Goal: Task Accomplishment & Management: Complete application form

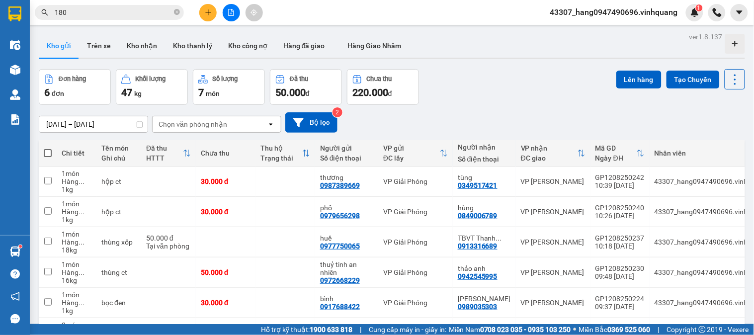
click at [209, 8] on button at bounding box center [207, 12] width 17 height 17
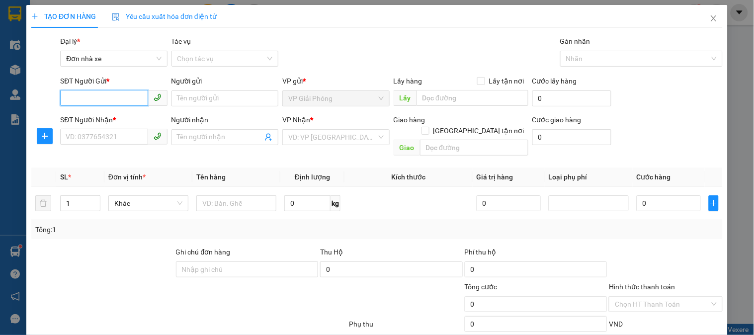
drag, startPoint x: 121, startPoint y: 97, endPoint x: 118, endPoint y: 90, distance: 6.9
click at [119, 93] on input "SĐT Người Gửi *" at bounding box center [103, 98] width 87 height 16
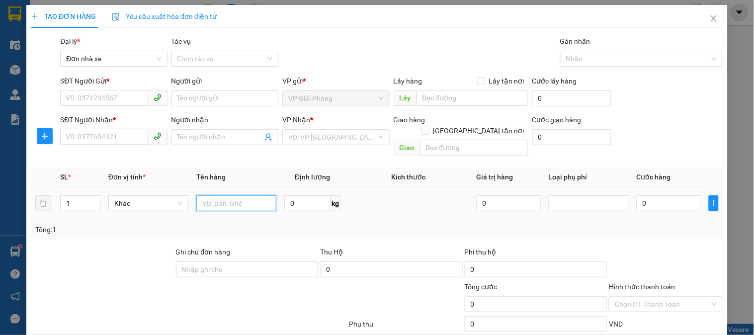
click at [221, 195] on input "text" at bounding box center [236, 203] width 80 height 16
type input "hộp trắng nhỏ"
click at [296, 195] on input "0" at bounding box center [307, 203] width 46 height 16
type input "1"
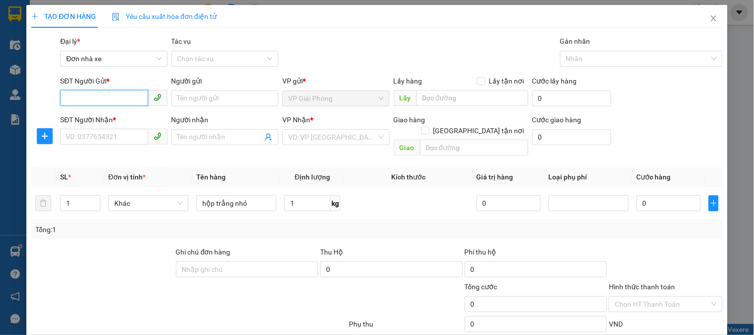
click at [116, 95] on input "SĐT Người Gửi *" at bounding box center [103, 98] width 87 height 16
type input "0975079546"
click at [112, 121] on div "0975079546 - hải nhãn" at bounding box center [113, 118] width 94 height 11
type input "hải nhãn"
type input "0915164160"
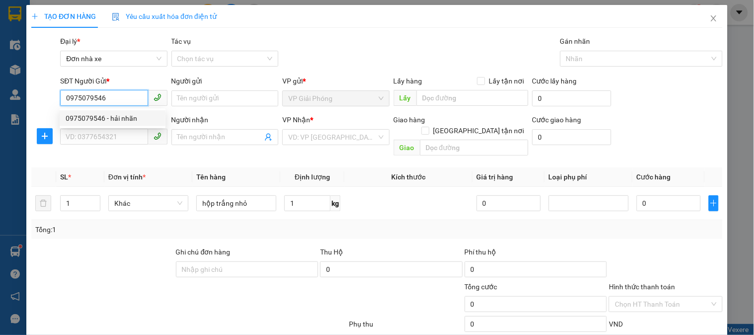
type input "hiền"
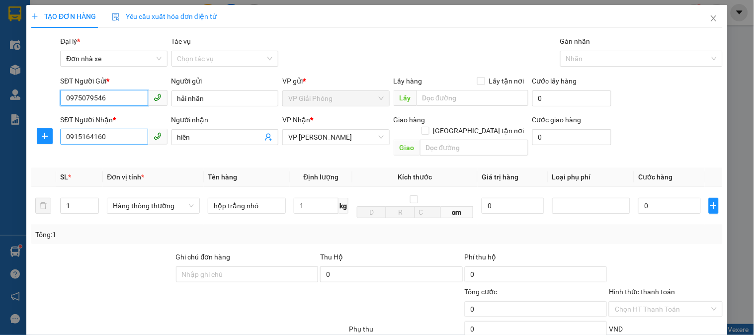
type input "0975079546"
drag, startPoint x: 124, startPoint y: 140, endPoint x: 0, endPoint y: 136, distance: 124.3
click at [0, 136] on div "TẠO ĐƠN HÀNG Yêu cầu xuất hóa đơn điện tử Transit Pickup Surcharge Ids Transit …" at bounding box center [377, 167] width 754 height 335
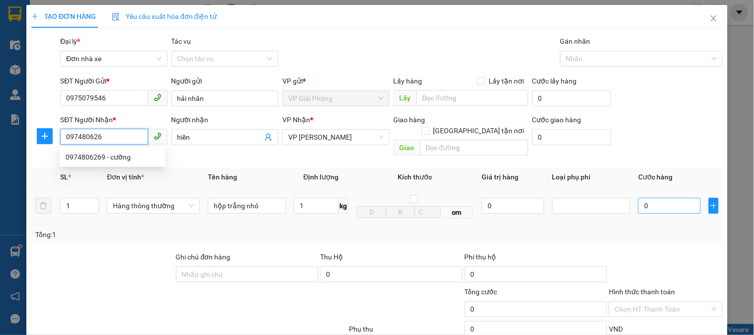
type input "0974806269"
click at [130, 160] on div "0974806269 - cường" at bounding box center [113, 157] width 94 height 11
type input "cường"
type input "0974806269"
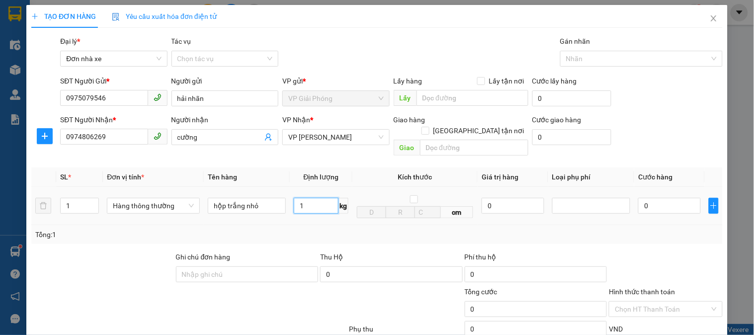
click at [323, 198] on input "1" at bounding box center [316, 206] width 45 height 16
click at [321, 209] on td "1 kg" at bounding box center [321, 206] width 63 height 38
type input "30.000"
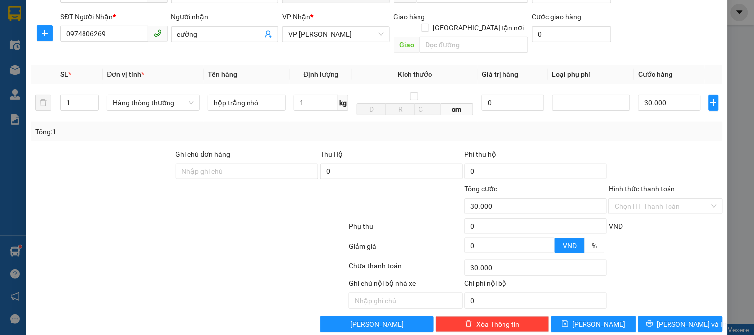
scroll to position [108, 0]
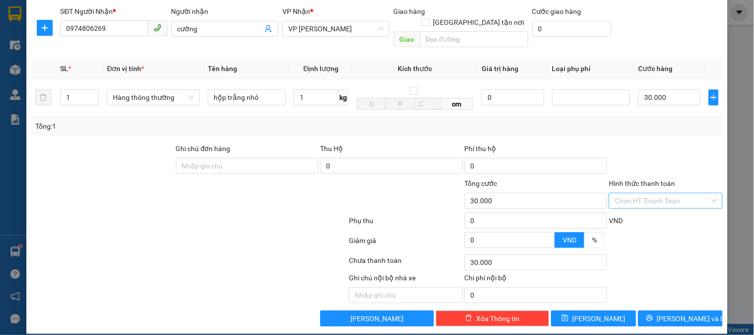
click at [642, 193] on input "Hình thức thanh toán" at bounding box center [662, 200] width 94 height 15
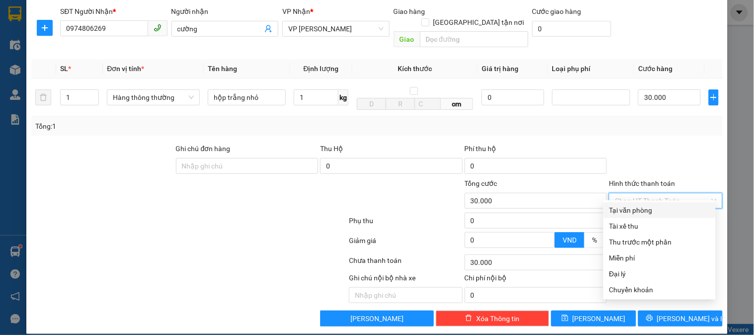
click at [642, 205] on div "Tại văn phòng" at bounding box center [659, 210] width 100 height 11
type input "0"
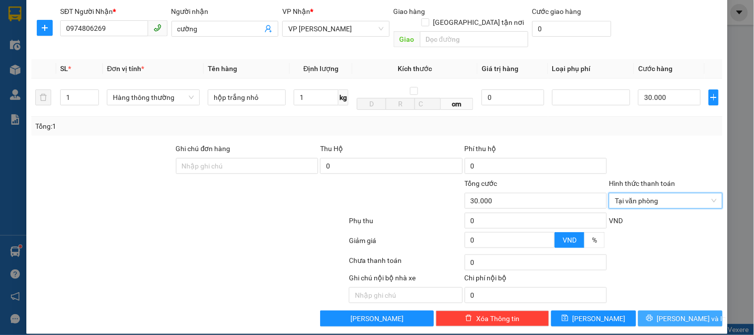
click at [657, 311] on button "[PERSON_NAME] và In" at bounding box center [680, 319] width 84 height 16
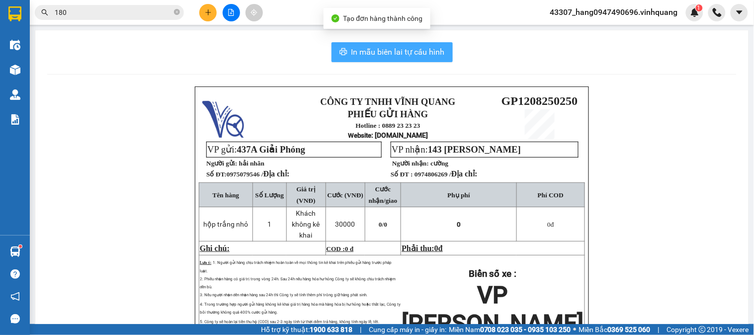
click at [351, 48] on span "In mẫu biên lai tự cấu hình" at bounding box center [397, 52] width 93 height 12
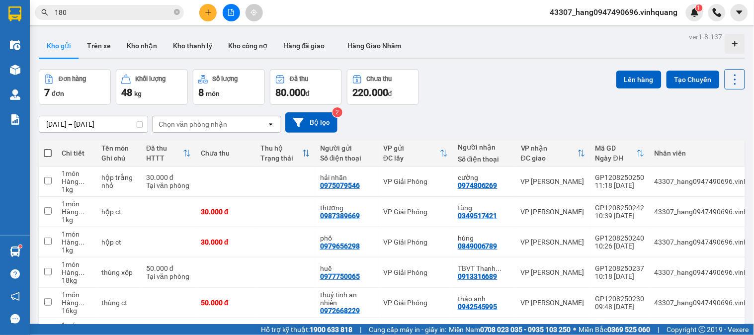
click at [52, 150] on th at bounding box center [48, 153] width 18 height 26
click at [47, 152] on span at bounding box center [48, 153] width 8 height 8
click at [48, 148] on input "checkbox" at bounding box center [48, 148] width 0 height 0
checkbox input "true"
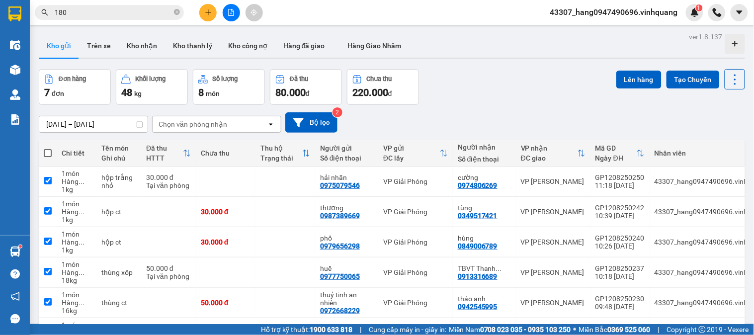
checkbox input "true"
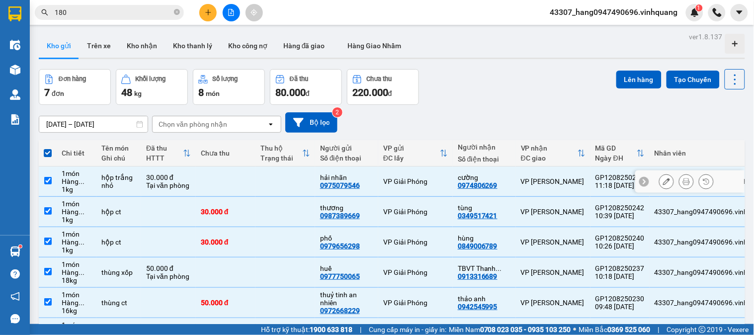
click at [50, 180] on input "checkbox" at bounding box center [47, 180] width 7 height 7
checkbox input "false"
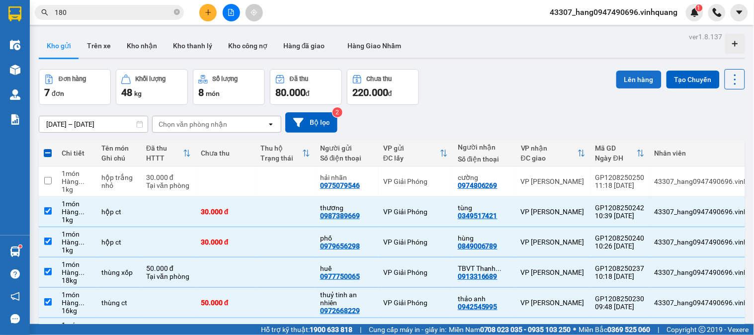
click at [630, 81] on button "Lên hàng" at bounding box center [638, 80] width 45 height 18
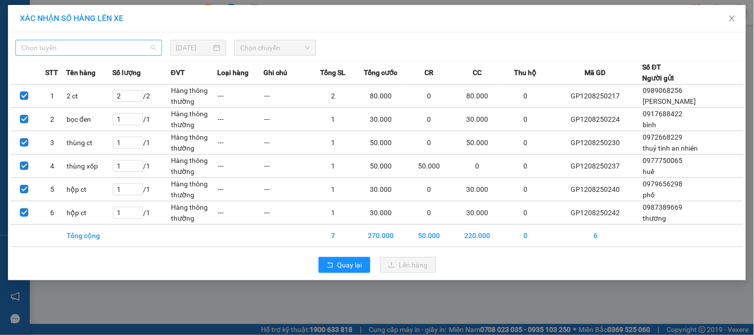
click at [49, 45] on span "Chọn tuyến" at bounding box center [88, 47] width 135 height 15
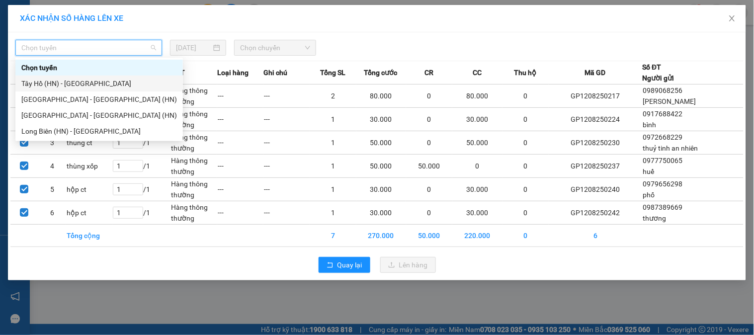
click at [52, 85] on div "Tây Hồ (HN) - [GEOGRAPHIC_DATA]" at bounding box center [99, 83] width 156 height 11
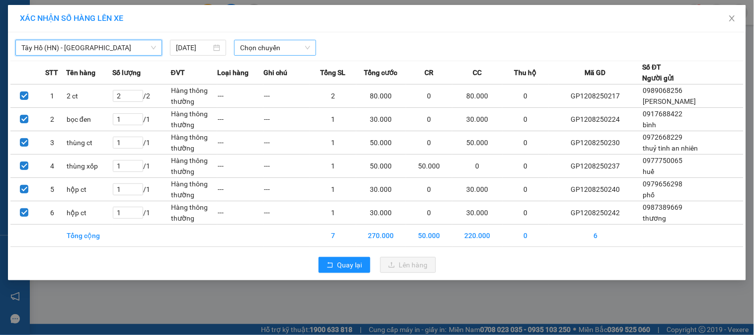
click at [257, 46] on span "Chọn chuyến" at bounding box center [275, 47] width 70 height 15
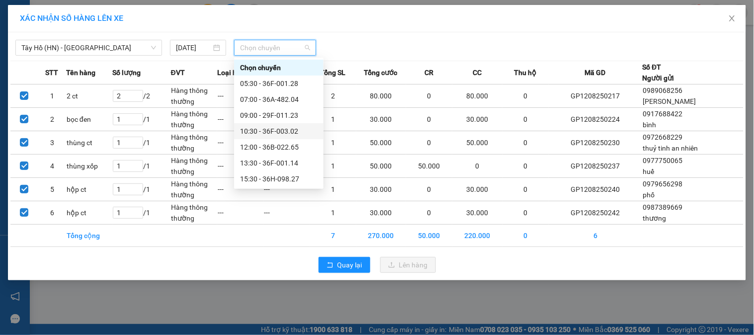
click at [260, 135] on div "10:30 - 36F-003.02" at bounding box center [279, 131] width 78 height 11
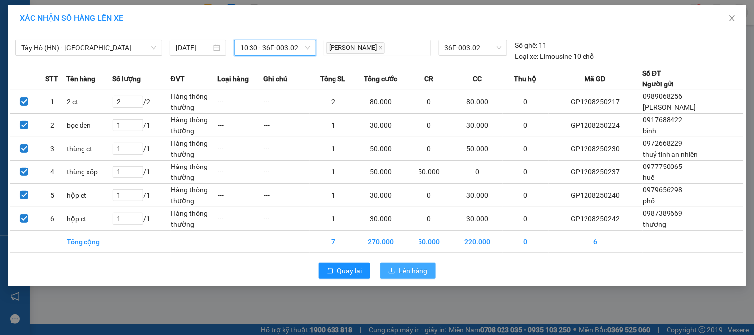
click at [429, 269] on button "Lên hàng" at bounding box center [408, 271] width 56 height 16
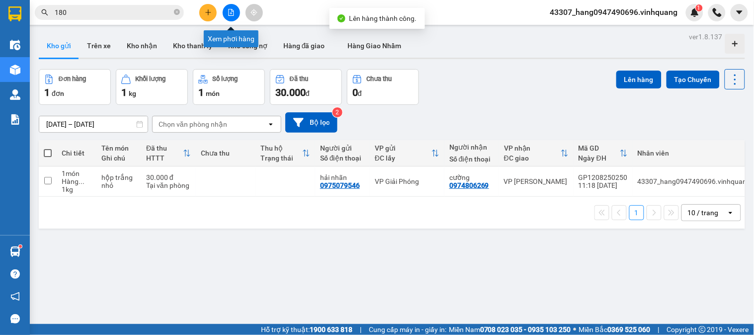
click at [225, 16] on button at bounding box center [231, 12] width 17 height 17
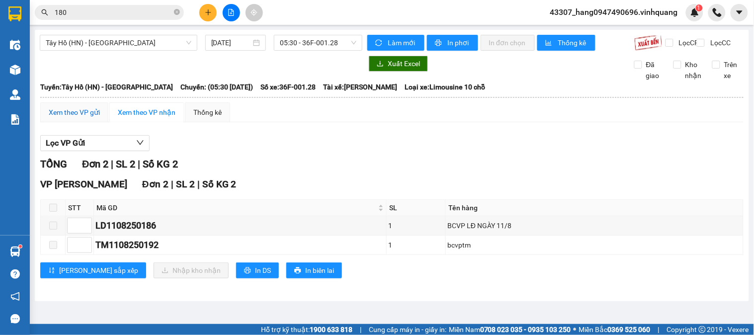
click at [88, 118] on div "Xem theo VP gửi" at bounding box center [74, 112] width 51 height 11
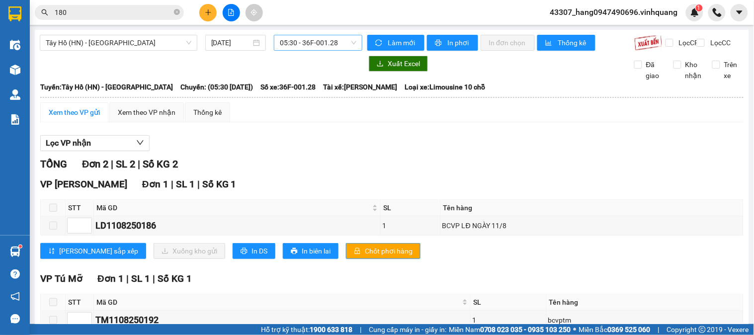
click at [329, 41] on span "05:30 - 36F-001.28" at bounding box center [318, 42] width 77 height 15
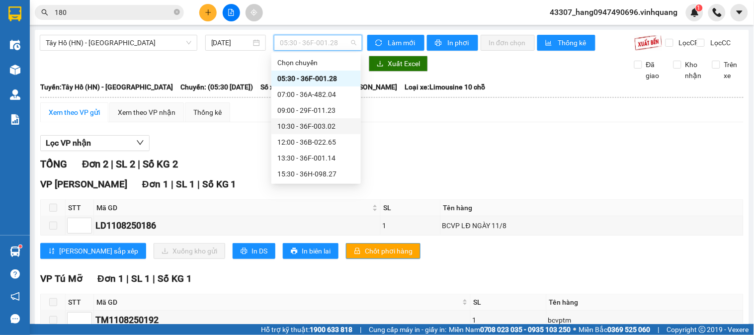
click at [299, 127] on div "10:30 - 36F-003.02" at bounding box center [316, 126] width 78 height 11
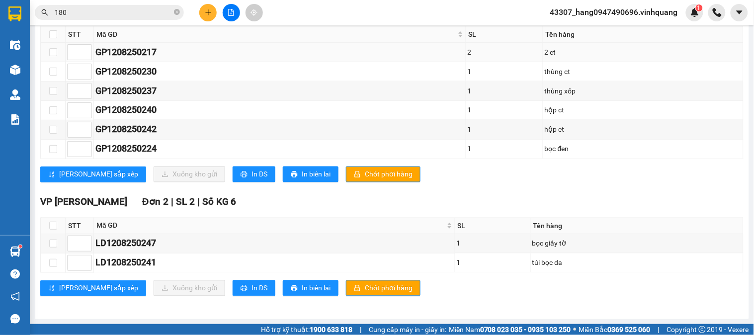
scroll to position [331, 0]
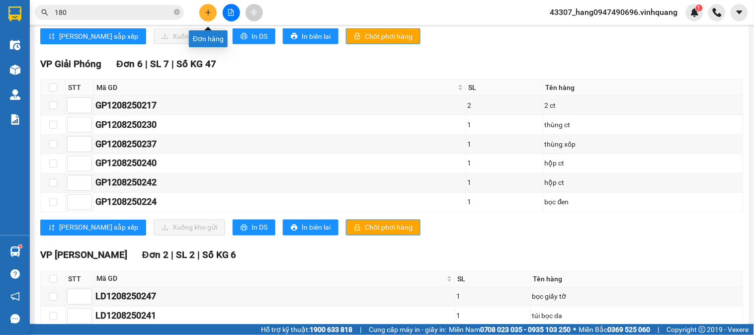
click at [211, 17] on button at bounding box center [207, 12] width 17 height 17
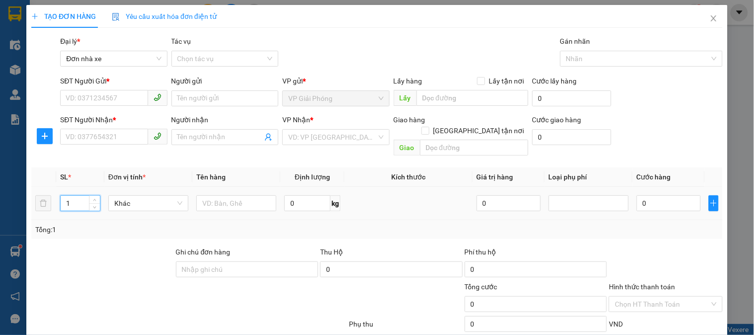
click at [51, 194] on tr "1 Khác 0 kg 0 0" at bounding box center [376, 203] width 691 height 33
type input "4"
click at [222, 197] on input "text" at bounding box center [236, 203] width 80 height 16
type input "b"
type input "·"
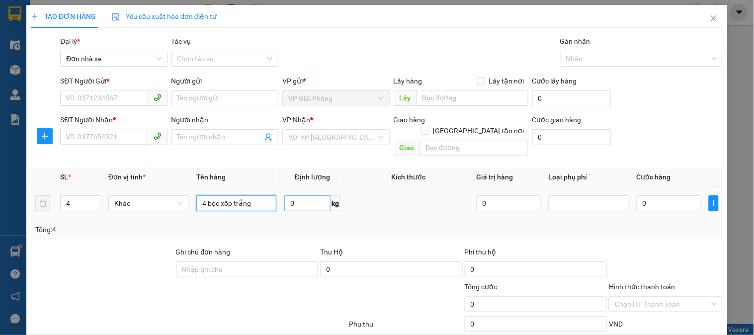
type input "4 bọc xốp trắng"
click at [298, 195] on input "0" at bounding box center [307, 203] width 46 height 16
type input "20"
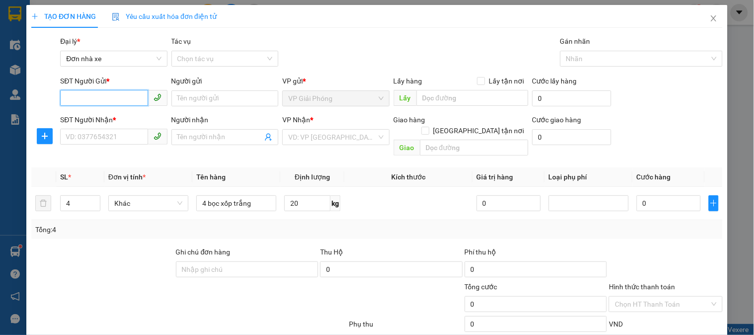
click at [123, 96] on input "SĐT Người Gửi *" at bounding box center [103, 98] width 87 height 16
click at [111, 91] on input "SĐT Người Gửi *" at bounding box center [103, 98] width 87 height 16
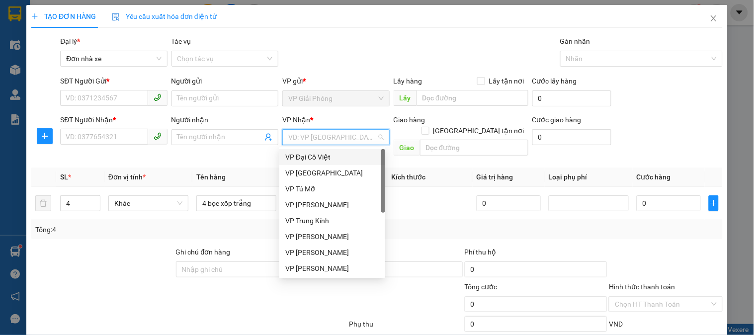
click at [328, 132] on input "search" at bounding box center [332, 137] width 88 height 15
click at [351, 267] on div "VP [PERSON_NAME]" at bounding box center [332, 268] width 94 height 11
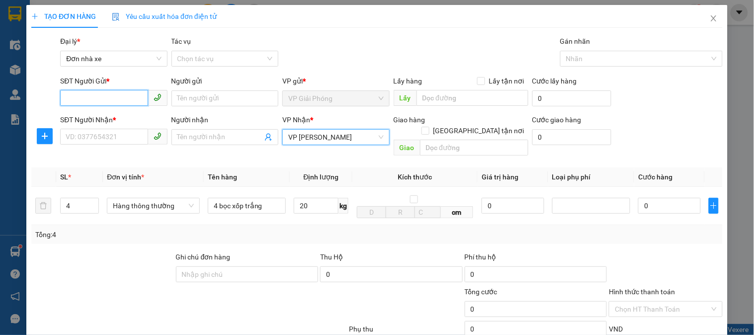
click at [102, 102] on input "SĐT Người Gửi *" at bounding box center [103, 98] width 87 height 16
type input "0981824774"
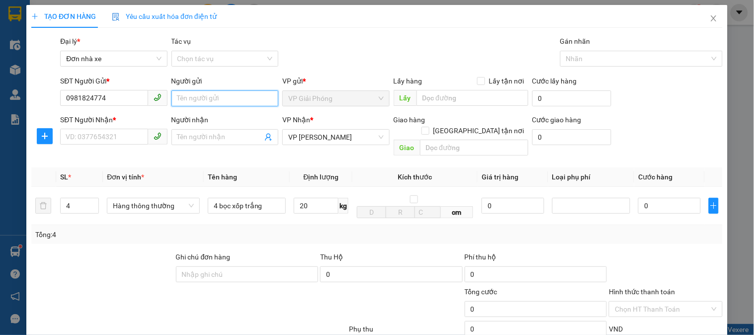
click at [236, 92] on input "Người gửi" at bounding box center [224, 98] width 107 height 16
type input "cty ecolic"
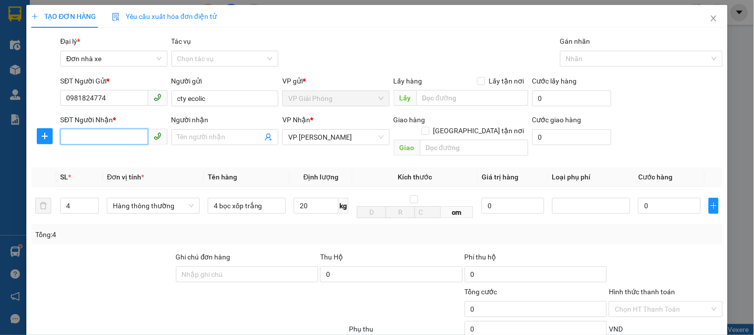
click at [109, 133] on input "SĐT Người Nhận *" at bounding box center [103, 137] width 87 height 16
type input "0982172552"
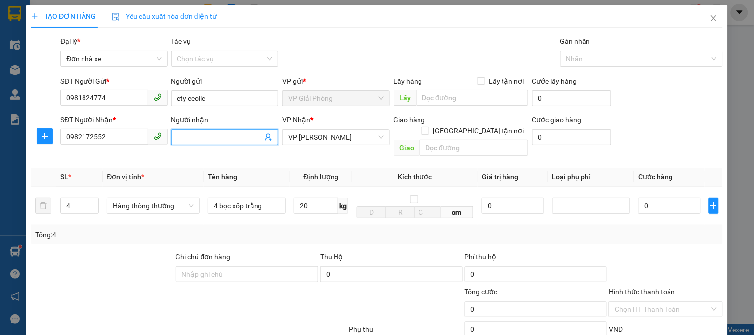
click at [211, 133] on input "Người nhận" at bounding box center [219, 137] width 85 height 11
type input "[PERSON_NAME]"
click at [322, 198] on input "20" at bounding box center [316, 206] width 45 height 16
click at [315, 208] on td "20 kg" at bounding box center [321, 206] width 63 height 38
type input "200.000"
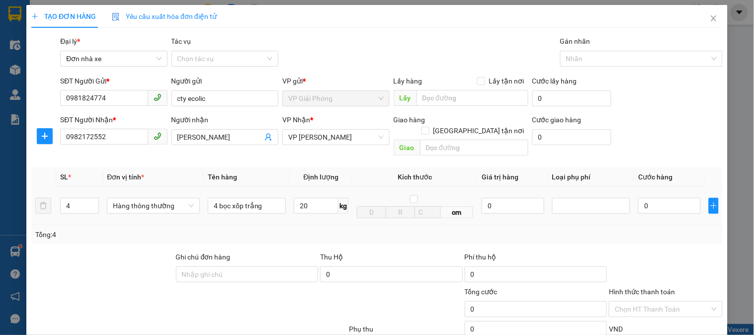
type input "200.000"
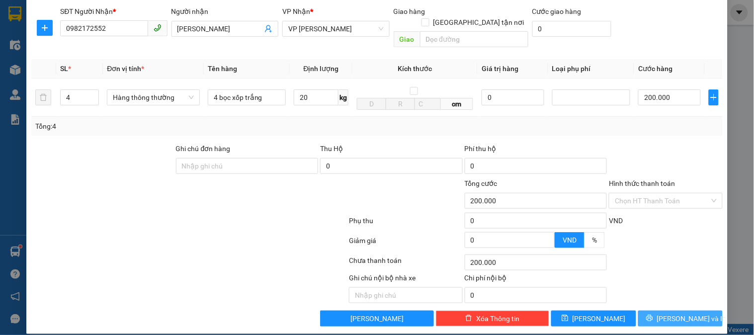
click at [683, 313] on span "[PERSON_NAME] và In" at bounding box center [692, 318] width 70 height 11
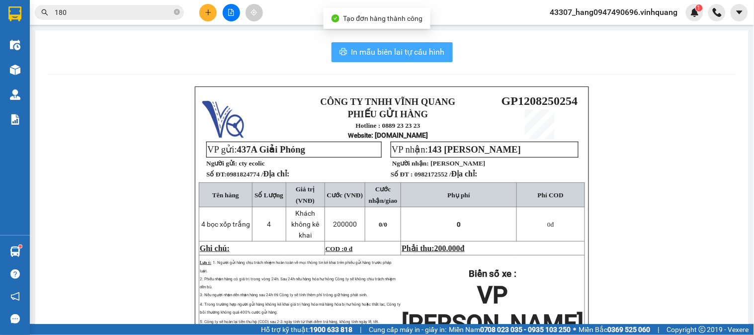
click at [409, 55] on span "In mẫu biên lai tự cấu hình" at bounding box center [397, 52] width 93 height 12
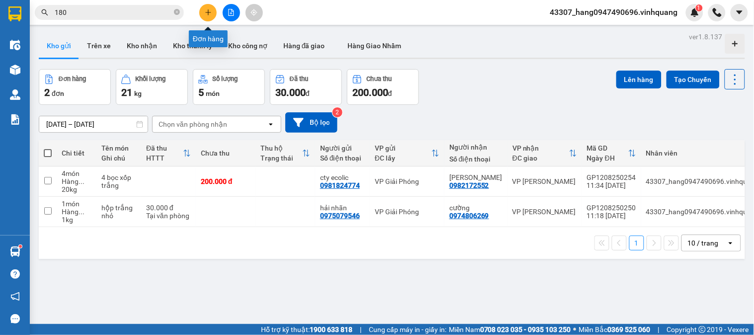
click at [215, 15] on button at bounding box center [207, 12] width 17 height 17
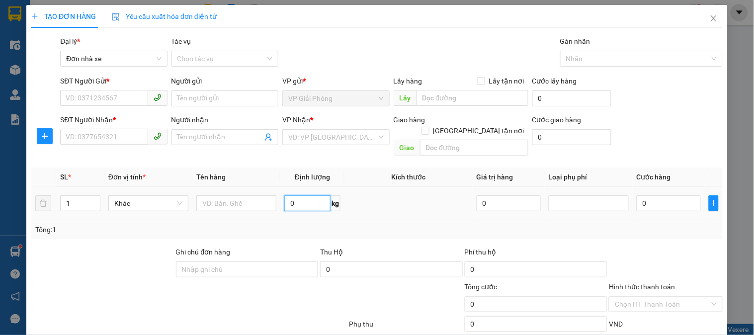
click at [287, 195] on input "0" at bounding box center [307, 203] width 46 height 16
type input "13"
click at [103, 97] on input "SĐT Người Gửi *" at bounding box center [103, 98] width 87 height 16
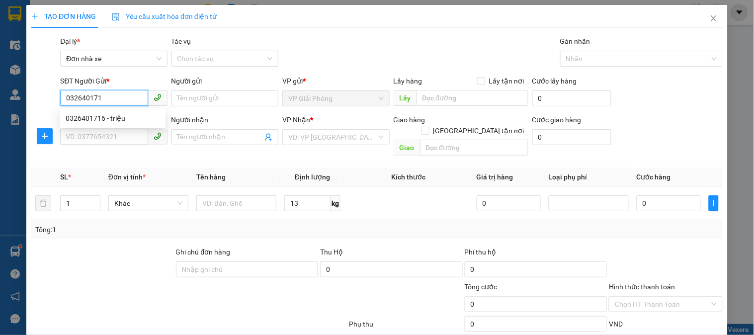
type input "0326401716"
click at [105, 116] on div "0326401716 - triệu" at bounding box center [113, 118] width 94 height 11
type input "triệu"
type input "0912383818"
type input "sơn"
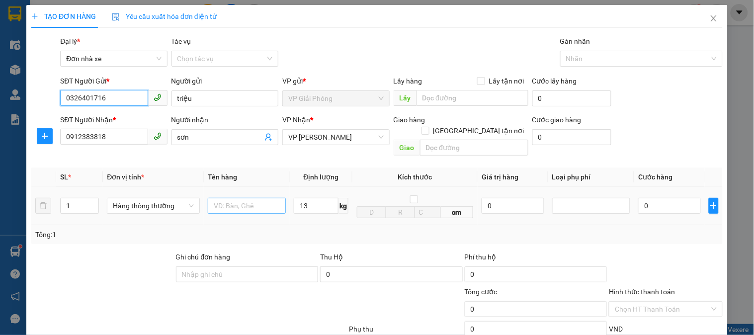
type input "0326401716"
drag, startPoint x: 237, startPoint y: 196, endPoint x: 194, endPoint y: 204, distance: 44.0
click at [237, 198] on input "text" at bounding box center [247, 206] width 78 height 16
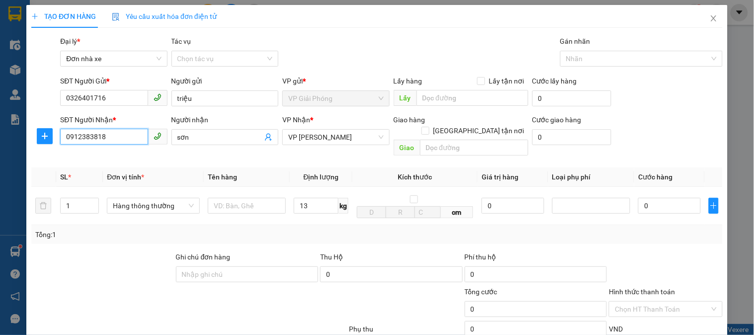
click at [0, 121] on div "TẠO ĐƠN HÀNG Yêu cầu xuất hóa đơn điện tử Transit Pickup Surcharge Ids Transit …" at bounding box center [377, 167] width 754 height 335
click at [156, 159] on div "0969020345 - [PERSON_NAME]" at bounding box center [115, 157] width 98 height 11
type input "0969020345"
type input "như [PERSON_NAME]"
type input "0969020345"
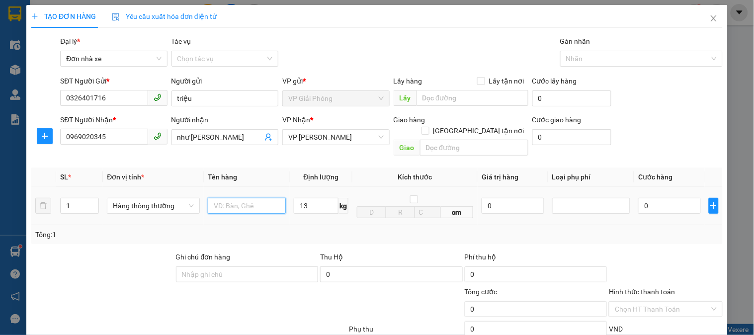
click at [254, 198] on input "text" at bounding box center [247, 206] width 78 height 16
type input "thùng ct"
drag, startPoint x: 319, startPoint y: 203, endPoint x: 320, endPoint y: 197, distance: 5.6
click at [320, 202] on div "13 kg" at bounding box center [321, 206] width 55 height 20
click at [321, 198] on input "13" at bounding box center [316, 206] width 45 height 16
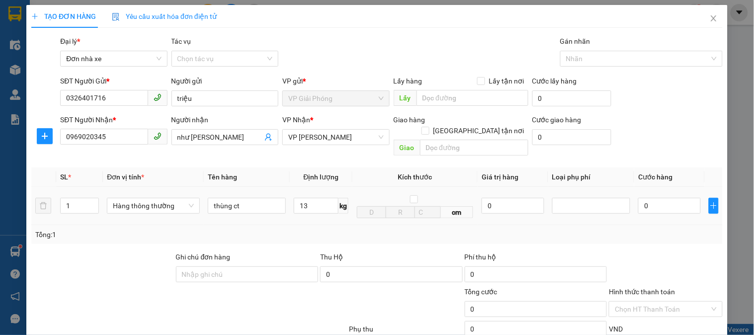
drag, startPoint x: 326, startPoint y: 219, endPoint x: 753, endPoint y: 202, distance: 427.2
click at [330, 229] on div "Tổng: 1" at bounding box center [376, 234] width 683 height 11
type input "40.000"
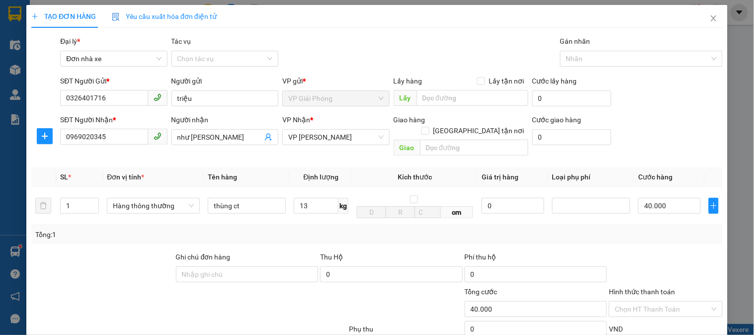
scroll to position [108, 0]
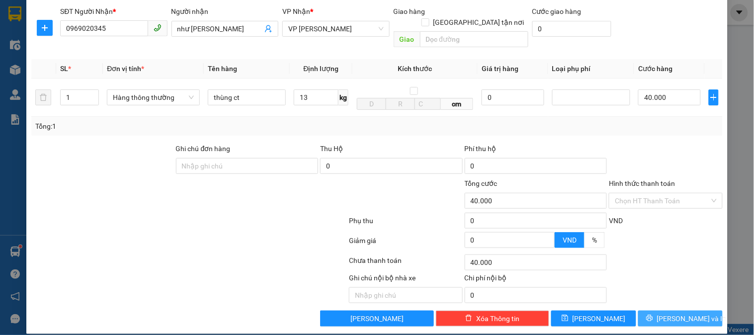
click at [692, 311] on button "[PERSON_NAME] và In" at bounding box center [680, 319] width 84 height 16
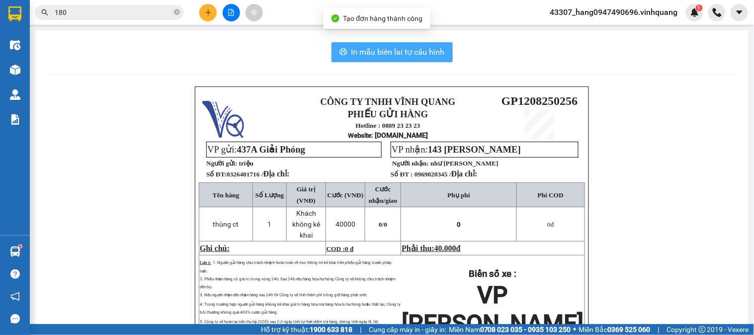
click at [411, 55] on span "In mẫu biên lai tự cấu hình" at bounding box center [397, 52] width 93 height 12
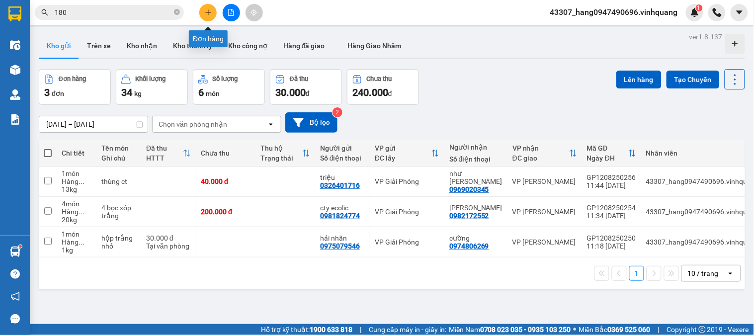
click at [205, 14] on icon "plus" at bounding box center [208, 12] width 7 height 7
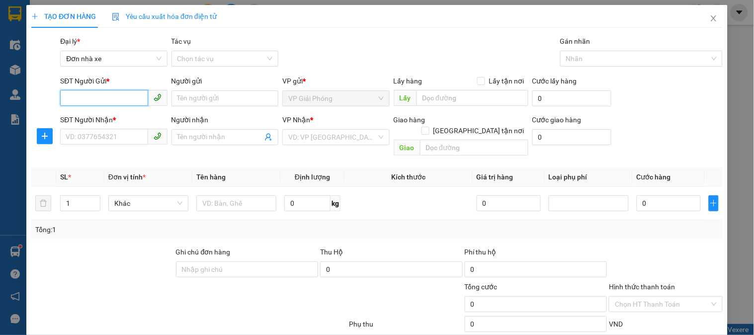
click at [127, 93] on input "SĐT Người Gửi *" at bounding box center [103, 98] width 87 height 16
type input "0944199896"
click at [212, 99] on input "Người gửi" at bounding box center [224, 98] width 107 height 16
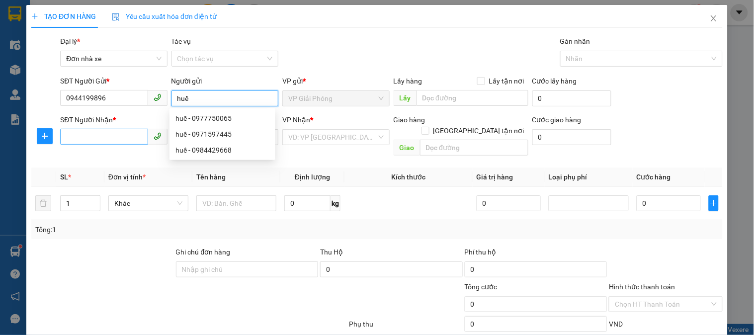
type input "huế"
click at [116, 138] on input "SĐT Người Nhận *" at bounding box center [103, 137] width 87 height 16
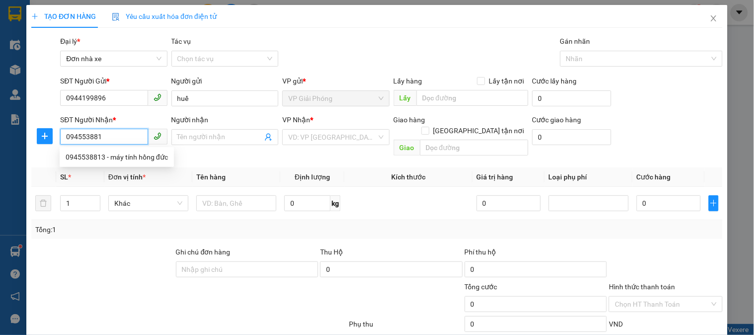
type input "0945538813"
click at [139, 153] on div "0945538813 - máy tính hồng đức" at bounding box center [117, 157] width 102 height 11
type input "máy tính hồng đức"
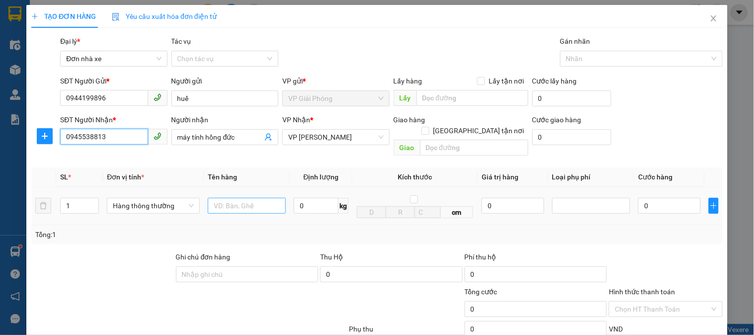
type input "0945538813"
click at [256, 201] on input "text" at bounding box center [247, 206] width 78 height 16
type input "hộp đen"
click at [315, 198] on input "0" at bounding box center [316, 206] width 45 height 16
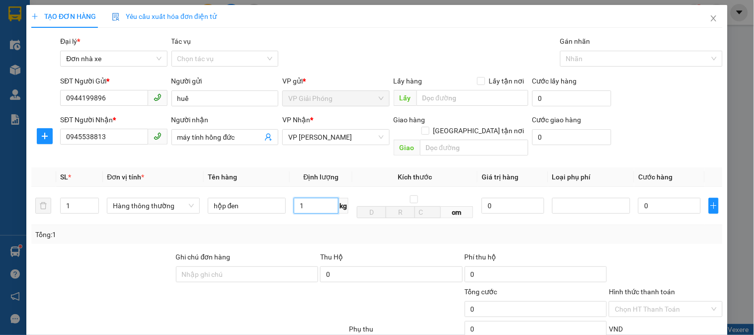
type input "1"
click at [616, 229] on div "Tổng: 1" at bounding box center [376, 234] width 683 height 11
type input "30.000"
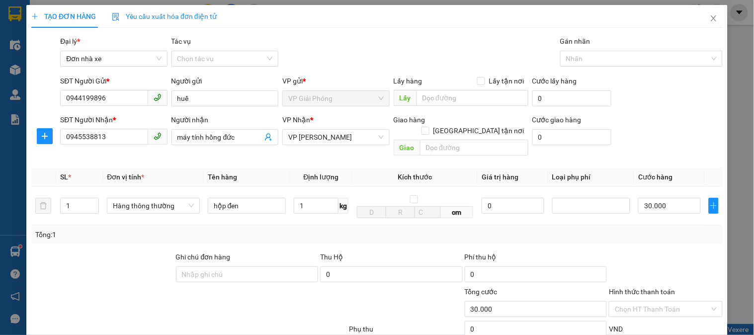
scroll to position [108, 0]
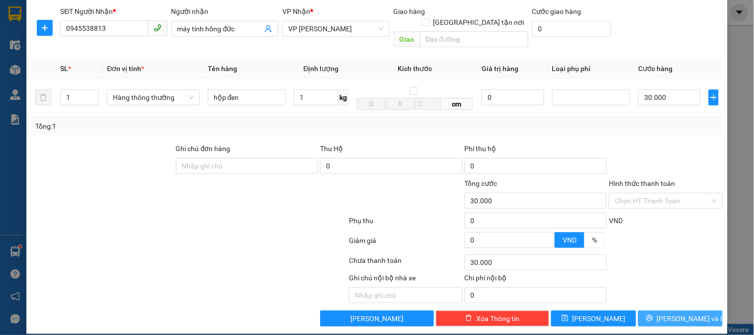
click at [681, 313] on span "[PERSON_NAME] và In" at bounding box center [692, 318] width 70 height 11
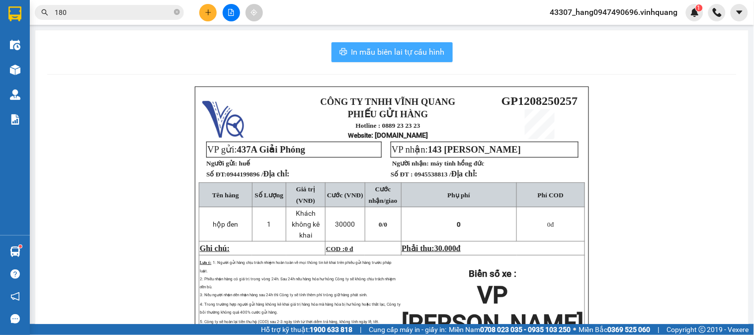
click at [373, 52] on span "In mẫu biên lai tự cấu hình" at bounding box center [397, 52] width 93 height 12
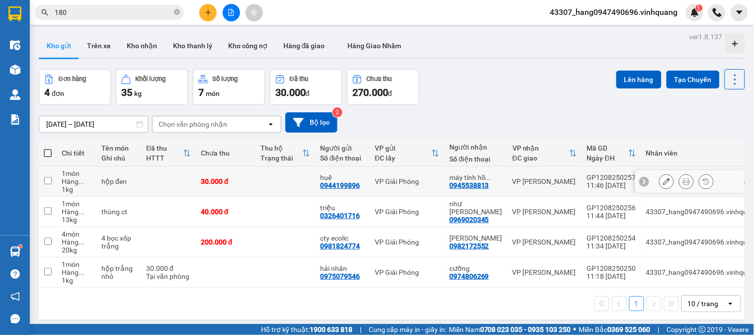
click at [683, 184] on icon at bounding box center [686, 181] width 7 height 7
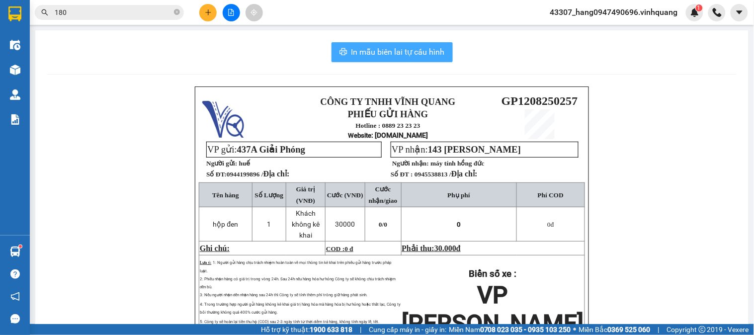
click at [389, 45] on button "In mẫu biên lai tự cấu hình" at bounding box center [391, 52] width 121 height 20
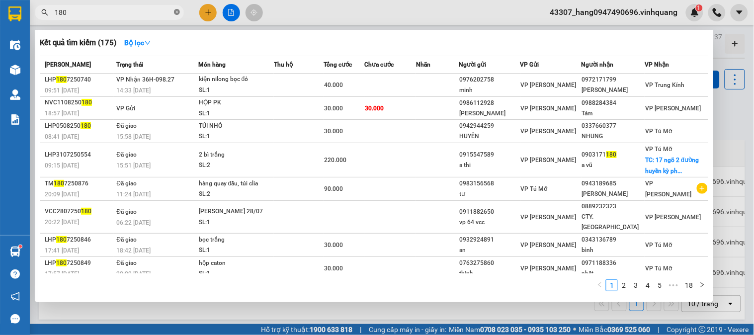
click at [176, 12] on icon "close-circle" at bounding box center [177, 12] width 6 height 6
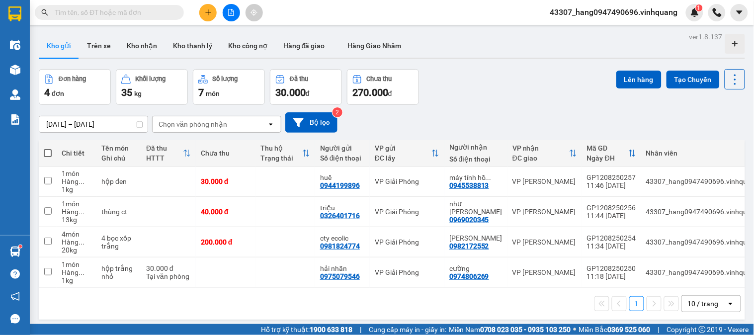
click at [137, 13] on input "text" at bounding box center [113, 12] width 117 height 11
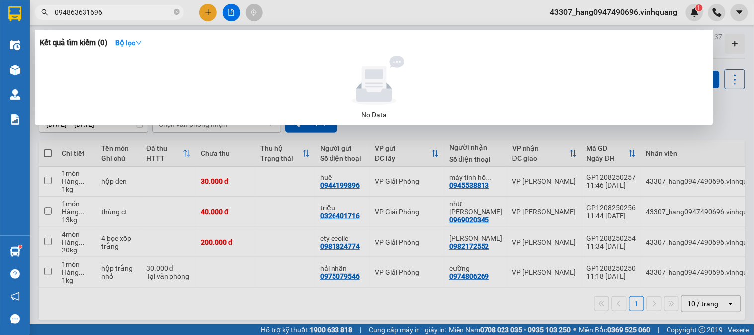
click at [83, 15] on input "094863631696" at bounding box center [113, 12] width 117 height 11
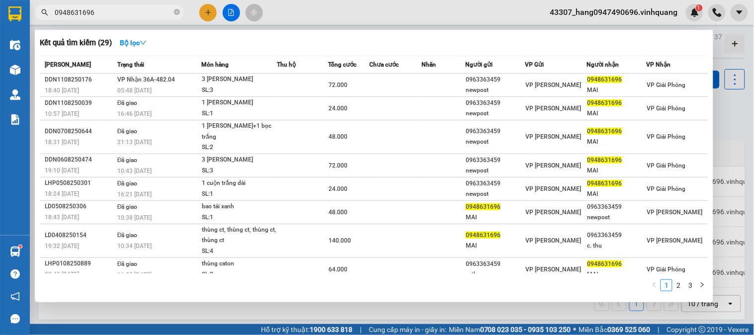
type input "0948631696"
click at [728, 135] on div at bounding box center [377, 167] width 754 height 335
click at [176, 13] on icon "close-circle" at bounding box center [177, 12] width 6 height 6
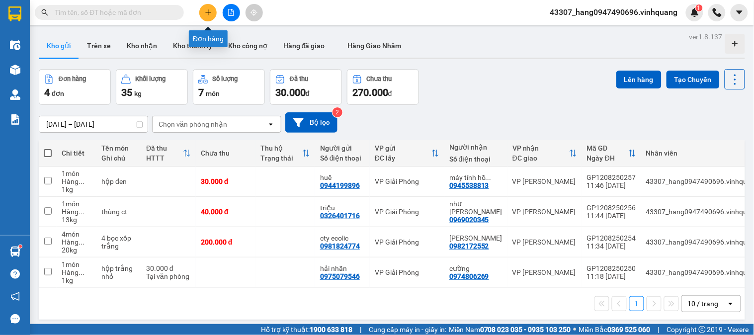
click at [205, 15] on icon "plus" at bounding box center [208, 12] width 7 height 7
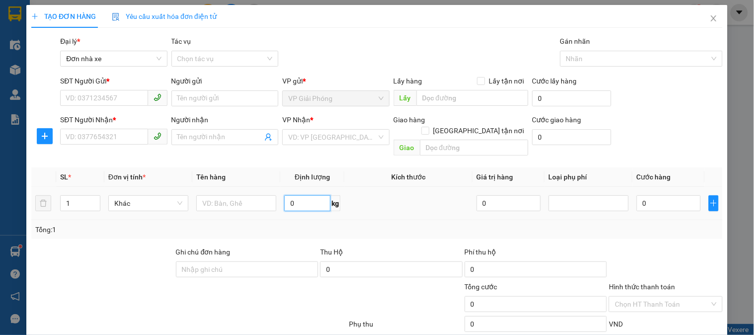
click at [305, 196] on input "0" at bounding box center [307, 203] width 46 height 16
type input "8"
click at [109, 95] on input "SĐT Người Gửi *" at bounding box center [103, 98] width 87 height 16
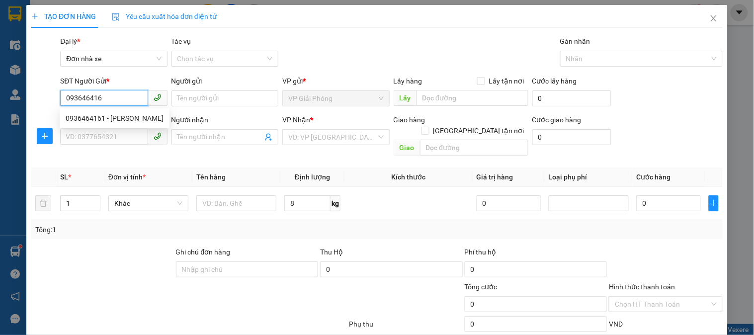
type input "0936464161"
click at [108, 114] on div "0936464161 - [PERSON_NAME]" at bounding box center [115, 118] width 98 height 11
type input "[PERSON_NAME]"
type input "0904343402"
type input "HÀ dương"
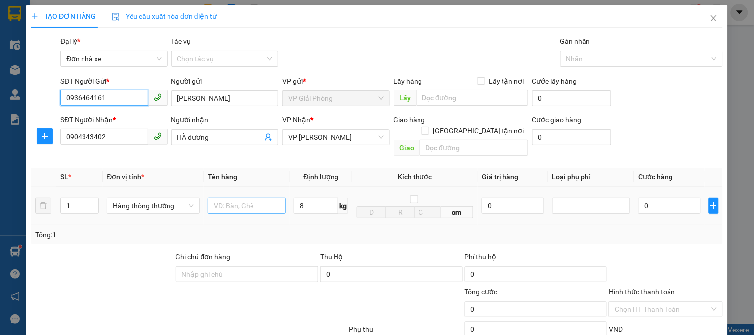
type input "0936464161"
click at [232, 198] on input "text" at bounding box center [247, 206] width 78 height 16
type input "thùng ct trắng"
click at [315, 198] on input "8" at bounding box center [316, 206] width 45 height 16
click at [316, 225] on div "Tổng: 1" at bounding box center [376, 234] width 691 height 19
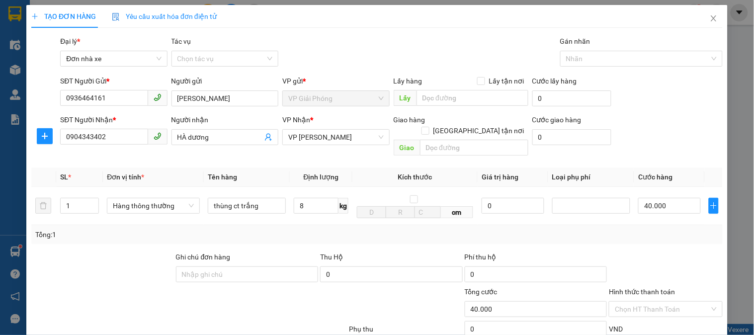
type input "40.000"
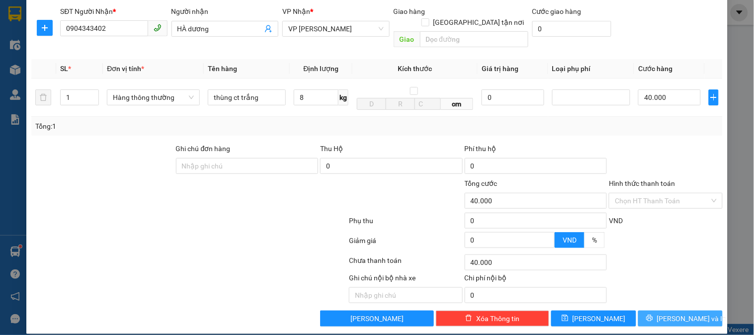
click at [694, 311] on button "[PERSON_NAME] và In" at bounding box center [680, 319] width 84 height 16
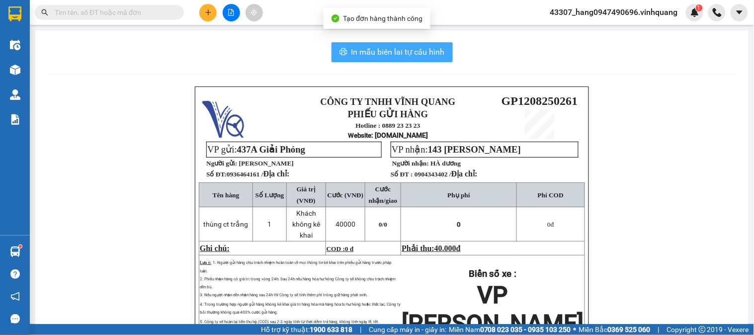
click at [409, 52] on span "In mẫu biên lai tự cấu hình" at bounding box center [397, 52] width 93 height 12
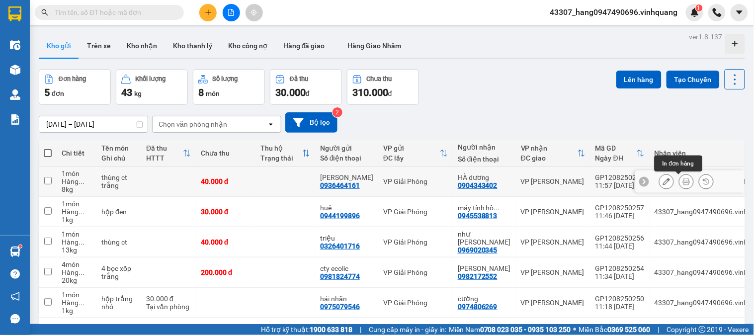
click at [683, 180] on icon at bounding box center [686, 181] width 7 height 7
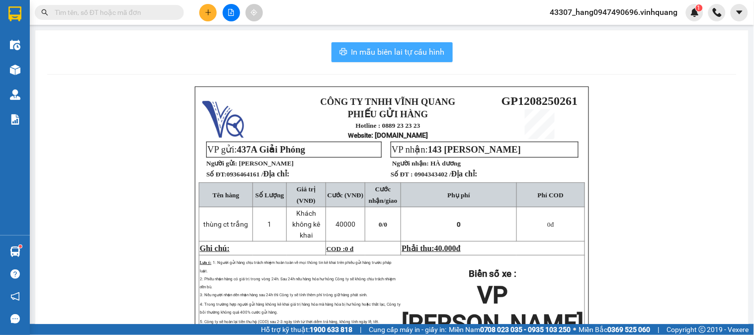
click at [387, 52] on span "In mẫu biên lai tự cấu hình" at bounding box center [397, 52] width 93 height 12
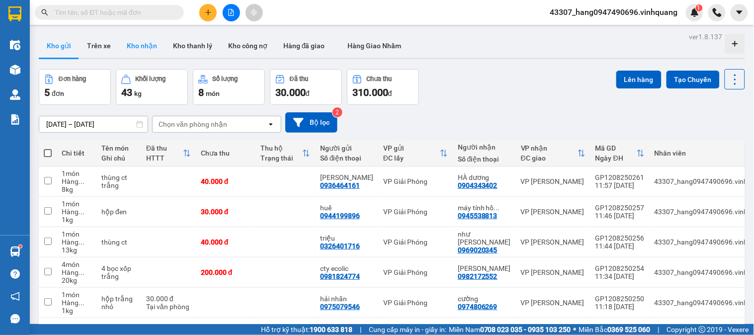
click at [141, 43] on button "Kho nhận" at bounding box center [142, 46] width 46 height 24
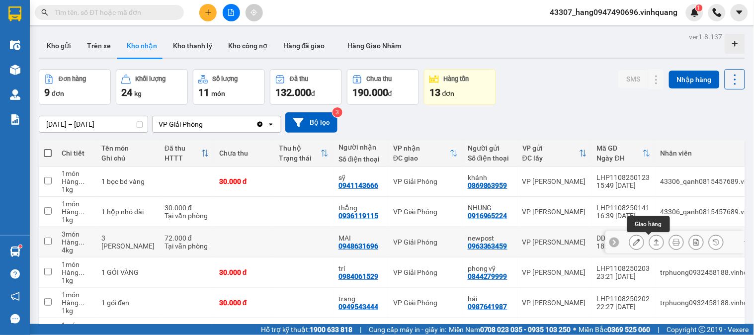
click at [654, 241] on icon at bounding box center [656, 242] width 5 height 6
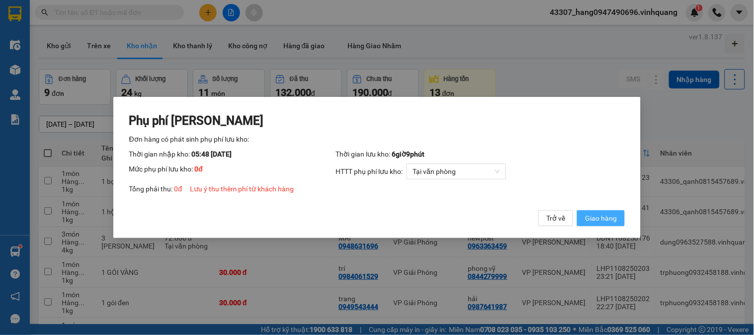
click at [606, 219] on span "Giao hàng" at bounding box center [601, 218] width 32 height 11
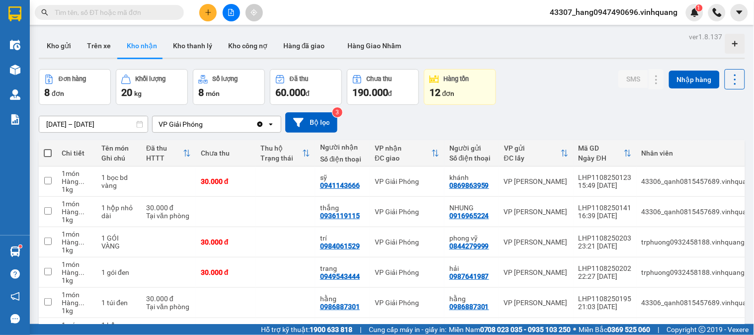
click at [209, 11] on icon "plus" at bounding box center [208, 12] width 7 height 7
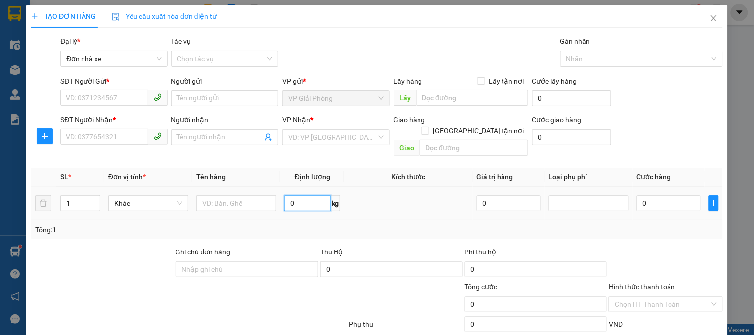
click at [306, 195] on input "0" at bounding box center [307, 203] width 46 height 16
type input "5"
click at [112, 103] on input "SĐT Người Gửi *" at bounding box center [103, 98] width 87 height 16
click at [131, 99] on input "SĐT Người Gửi *" at bounding box center [103, 98] width 87 height 16
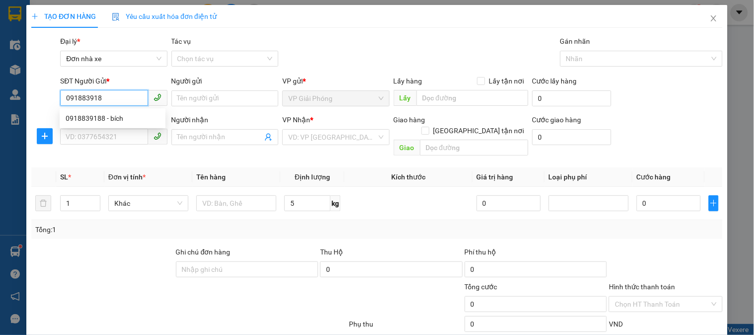
type input "0918839188"
click at [128, 113] on div "0918839188 - bích" at bounding box center [113, 118] width 94 height 11
type input "bích"
type input "0854883333"
type input "Kiên"
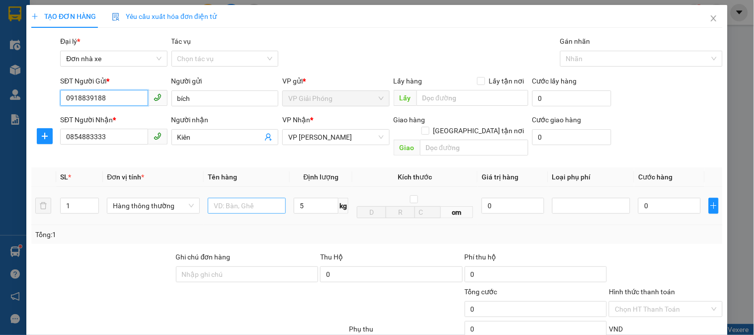
type input "0918839188"
click at [250, 198] on input "text" at bounding box center [247, 206] width 78 height 16
type input "y"
type input "hộp vàng"
click at [305, 198] on input "5" at bounding box center [316, 206] width 45 height 16
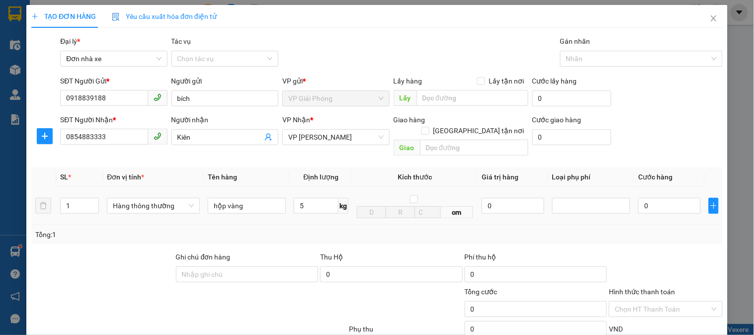
click at [311, 211] on td "5 kg" at bounding box center [321, 206] width 63 height 38
type input "30.000"
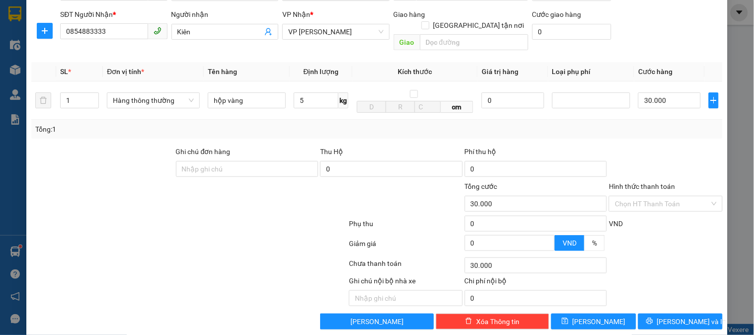
scroll to position [108, 0]
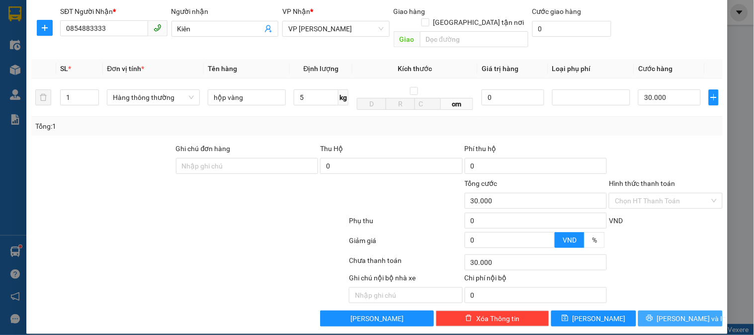
click at [682, 313] on span "[PERSON_NAME] và In" at bounding box center [692, 318] width 70 height 11
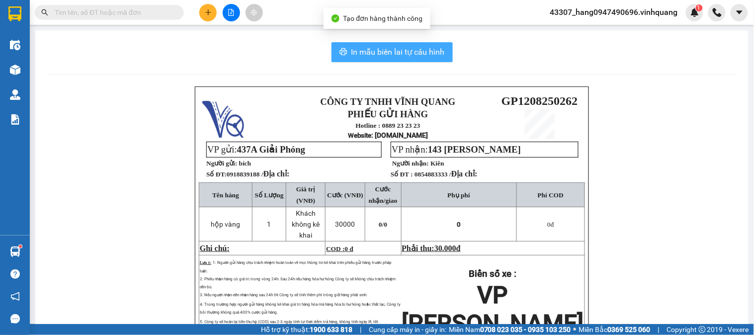
click at [398, 56] on span "In mẫu biên lai tự cấu hình" at bounding box center [397, 52] width 93 height 12
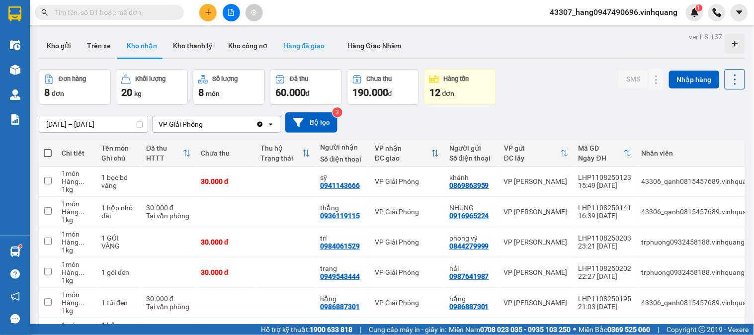
click at [304, 38] on button "Hàng đã giao" at bounding box center [304, 46] width 58 height 24
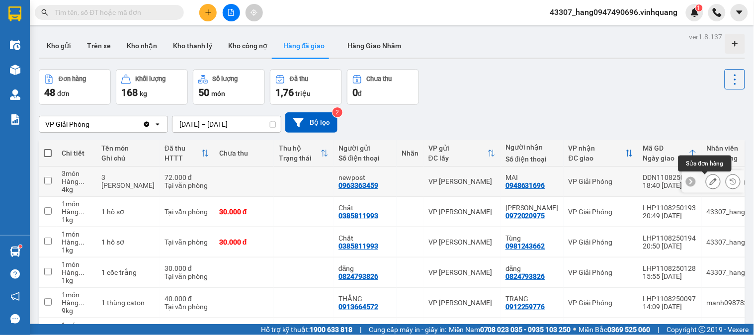
click at [709, 181] on button at bounding box center [713, 181] width 14 height 17
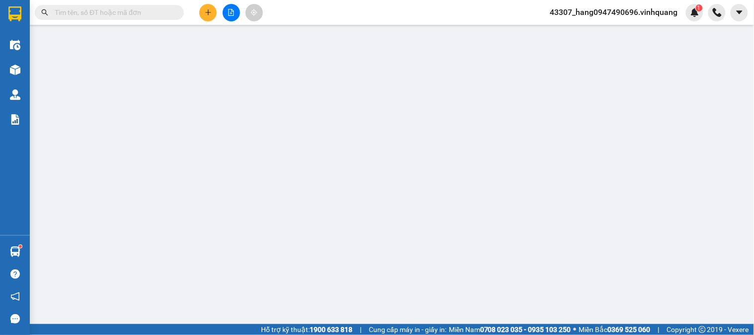
type input "0963363459"
type input "newpost"
type input "0948631696"
type input "MAI"
type input "72.000"
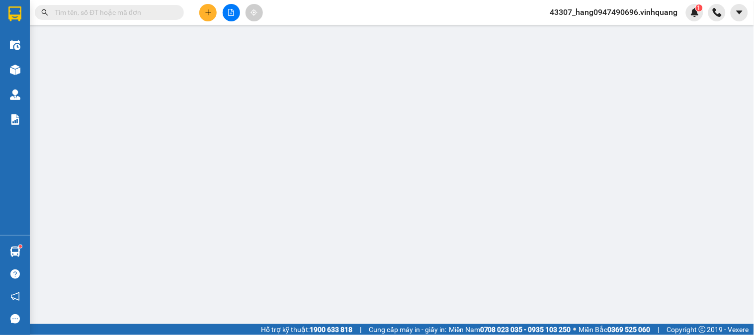
type input "20"
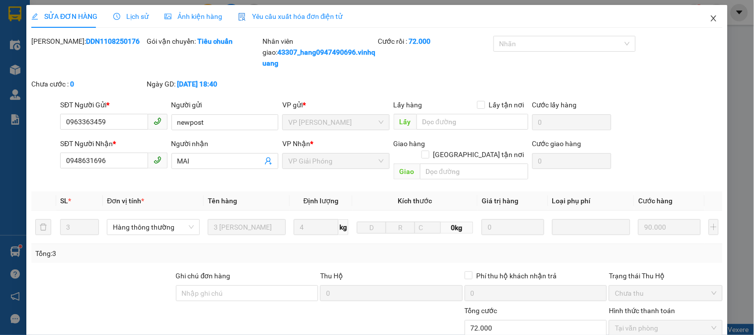
click at [703, 23] on span "Close" at bounding box center [714, 19] width 28 height 28
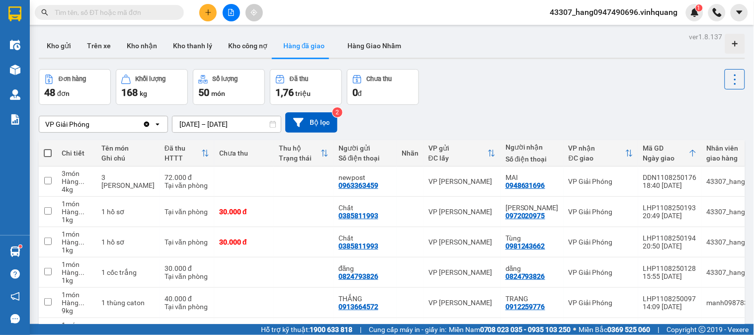
click at [202, 13] on button at bounding box center [207, 12] width 17 height 17
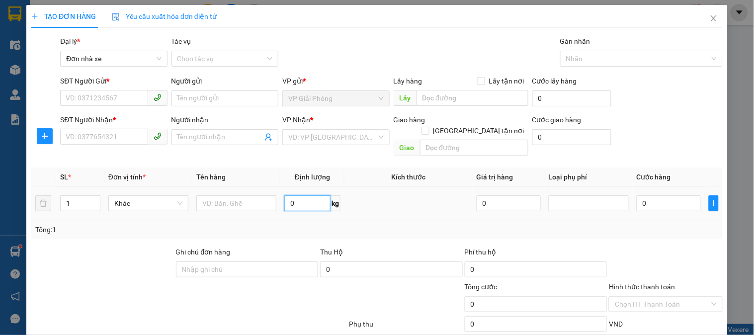
click at [303, 195] on input "0" at bounding box center [307, 203] width 46 height 16
type input "6"
click at [110, 101] on input "SĐT Người Gửi *" at bounding box center [103, 98] width 87 height 16
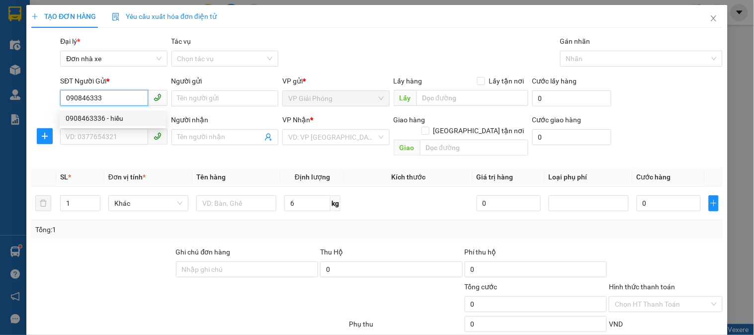
click at [147, 122] on div "0908463336 - hiếu" at bounding box center [113, 118] width 94 height 11
type input "0908463336"
type input "hiếu"
type input "0915237868"
type input "[PERSON_NAME]"
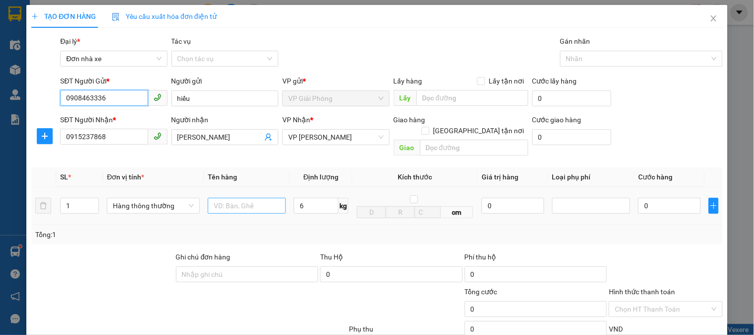
type input "0908463336"
click at [266, 200] on input "text" at bounding box center [247, 206] width 78 height 16
type input "thùng vàng"
click at [322, 198] on input "6" at bounding box center [316, 206] width 45 height 16
drag, startPoint x: 332, startPoint y: 220, endPoint x: 753, endPoint y: 151, distance: 426.9
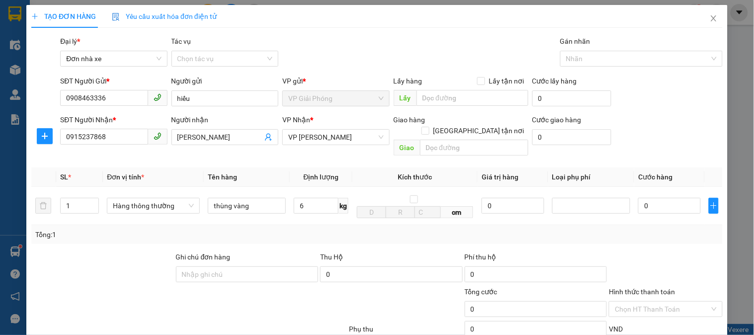
click at [335, 229] on div "Tổng: 1" at bounding box center [376, 234] width 683 height 11
type input "40.000"
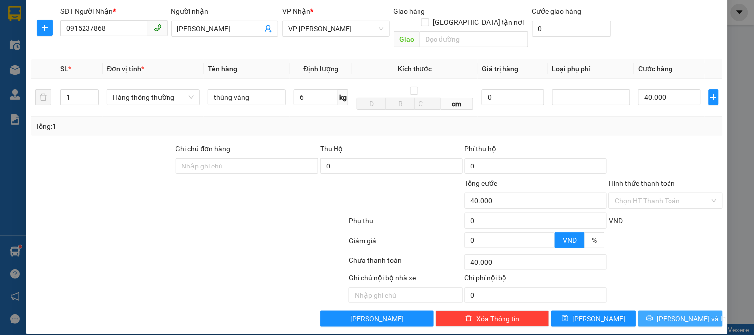
click at [666, 313] on span "[PERSON_NAME] và In" at bounding box center [692, 318] width 70 height 11
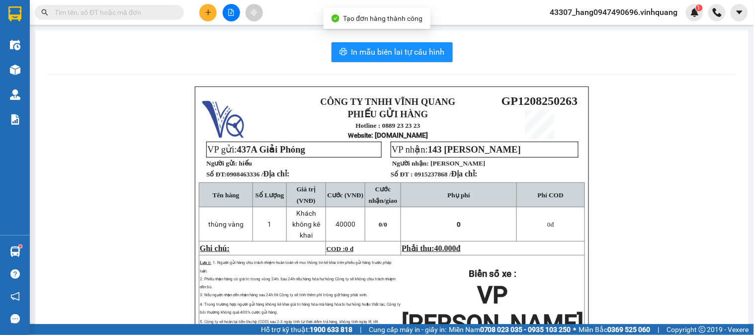
click at [428, 62] on div "In mẫu biên lai tự cấu hình CÔNG TY TNHH VĨNH QUANG PHIẾU GỬI HÀNG Hotline : 08…" at bounding box center [391, 225] width 713 height 391
click at [429, 60] on button "In mẫu biên lai tự cấu hình" at bounding box center [391, 52] width 121 height 20
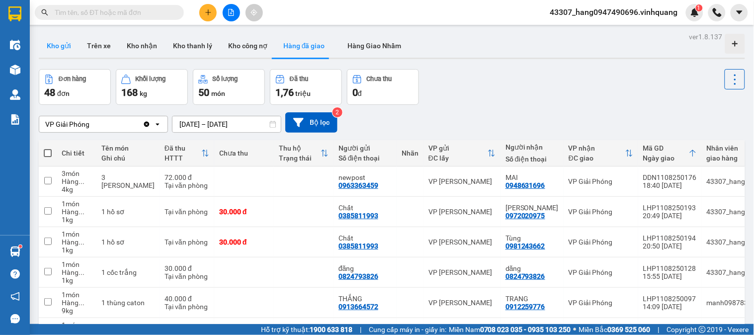
click at [57, 47] on button "Kho gửi" at bounding box center [59, 46] width 40 height 24
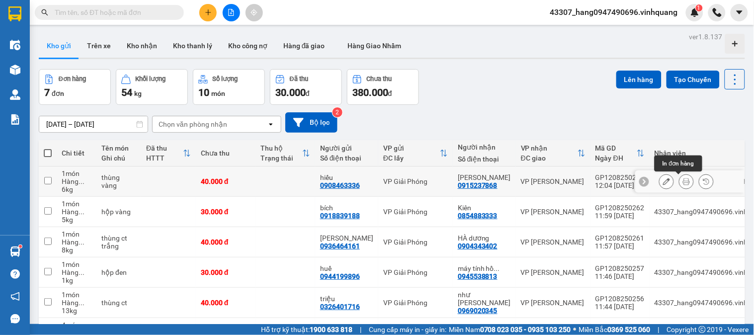
click at [685, 184] on div at bounding box center [686, 181] width 15 height 15
click at [679, 177] on button at bounding box center [686, 181] width 14 height 17
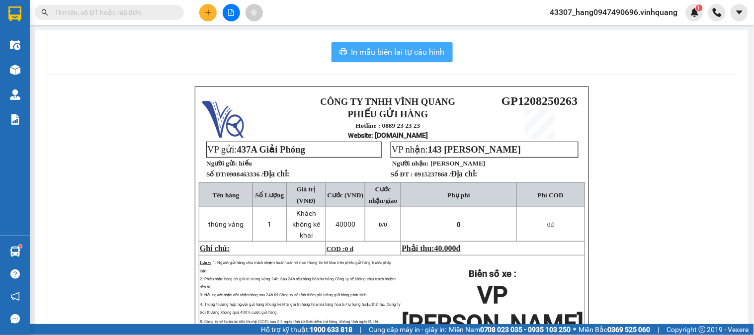
click at [373, 55] on span "In mẫu biên lai tự cấu hình" at bounding box center [397, 52] width 93 height 12
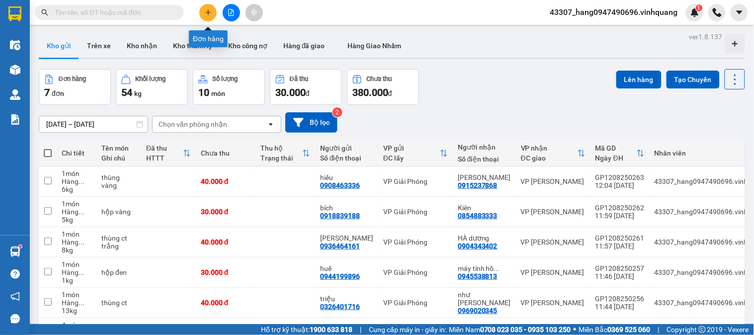
click at [209, 11] on icon "plus" at bounding box center [208, 12] width 7 height 7
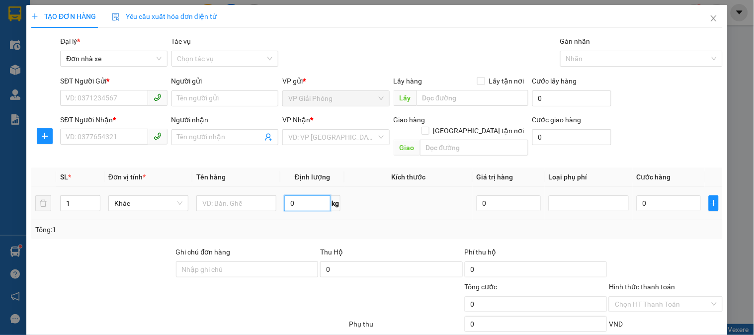
click at [316, 195] on input "0" at bounding box center [307, 203] width 46 height 16
type input "5"
click at [117, 97] on input "SĐT Người Gửi *" at bounding box center [103, 98] width 87 height 16
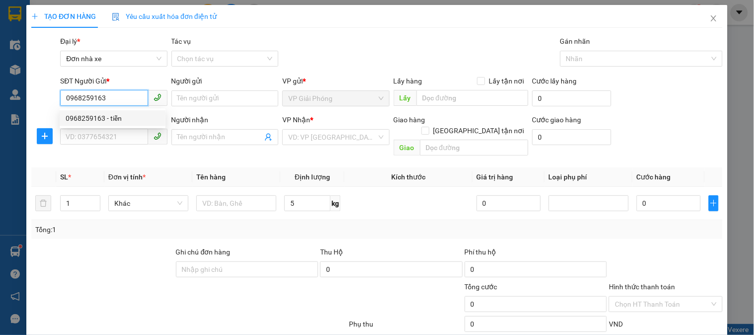
type input "0968259163"
click at [127, 109] on div "0968259163 0968259163 - tiễn" at bounding box center [113, 118] width 106 height 20
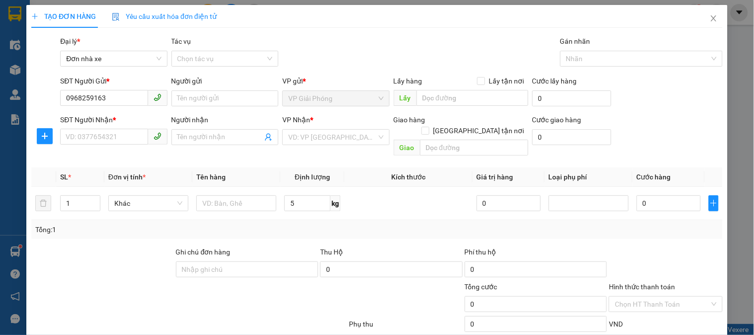
click at [125, 112] on form "SĐT Người Gửi * 0968259163 Người gửi Tên người gửi VP gửi * VP Giải Phóng Lấy h…" at bounding box center [376, 118] width 691 height 84
click at [131, 94] on input "0968259163" at bounding box center [103, 98] width 87 height 16
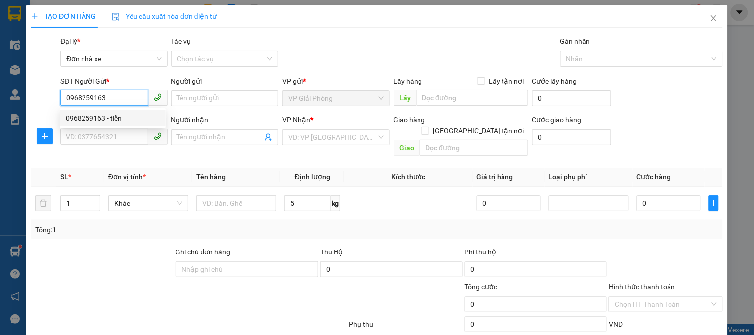
click at [126, 121] on div "0968259163 - tiễn" at bounding box center [113, 118] width 94 height 11
type input "tiễn"
type input "0913846669"
type input "thuý"
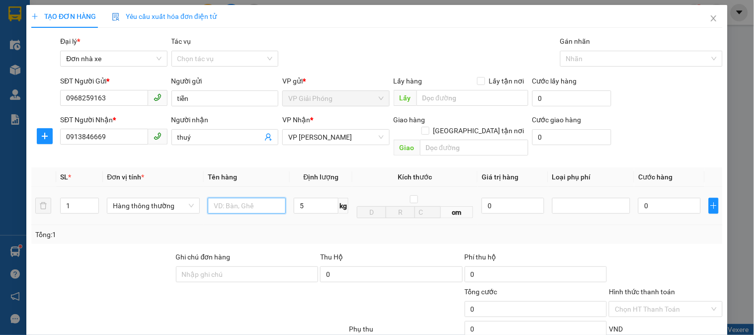
click at [233, 198] on input "text" at bounding box center [247, 206] width 78 height 16
type input "thùng ct"
click at [315, 200] on input "5" at bounding box center [316, 206] width 45 height 16
click at [318, 225] on div "Tổng: 1" at bounding box center [376, 234] width 691 height 19
type input "30.000"
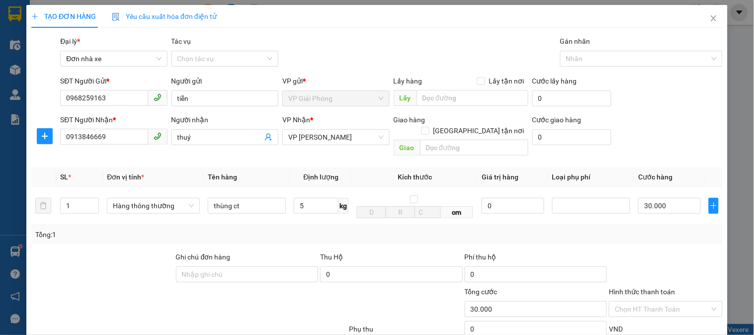
type input "30.000"
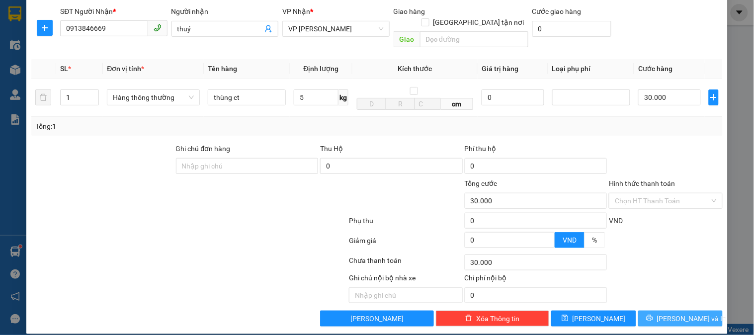
click at [672, 313] on span "[PERSON_NAME] và In" at bounding box center [692, 318] width 70 height 11
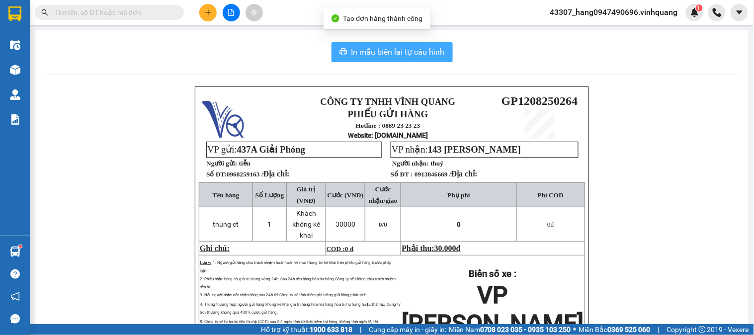
click at [399, 58] on span "In mẫu biên lai tự cấu hình" at bounding box center [397, 52] width 93 height 12
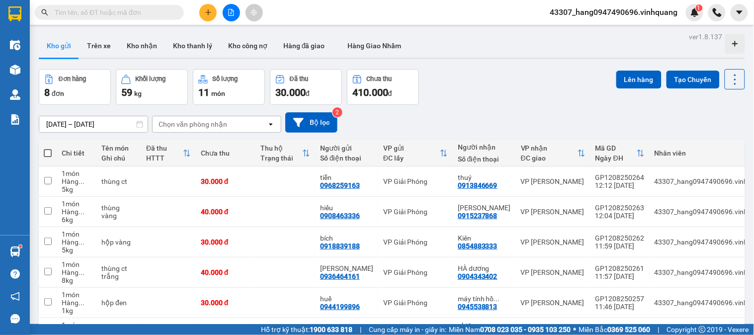
click at [166, 17] on input "text" at bounding box center [113, 12] width 117 height 11
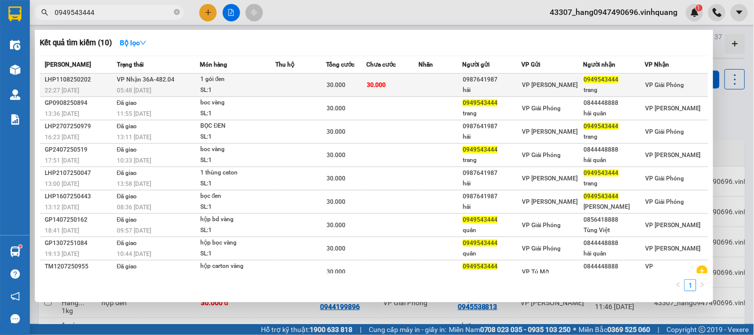
type input "0949543444"
click at [316, 87] on td at bounding box center [300, 85] width 51 height 23
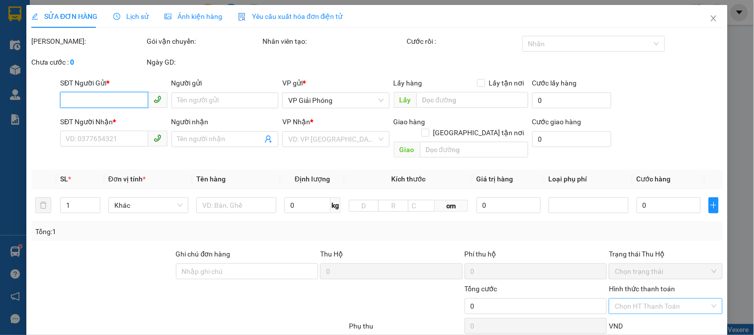
type input "0987641987"
type input "hải"
type input "0949543444"
type input "trang"
type input "30.000"
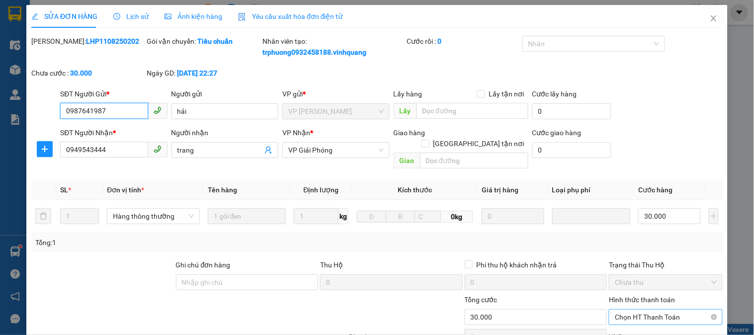
click at [648, 310] on span "Chọn HT Thanh Toán" at bounding box center [665, 317] width 101 height 15
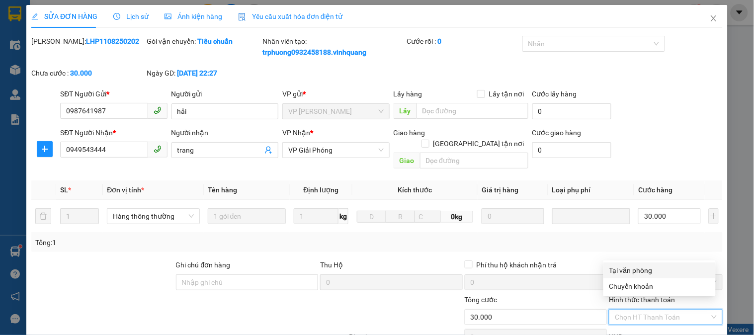
click at [652, 272] on div "Tại văn phòng" at bounding box center [659, 270] width 100 height 11
type input "0"
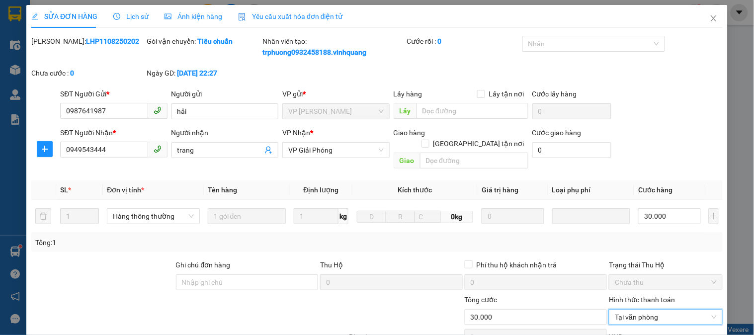
scroll to position [116, 0]
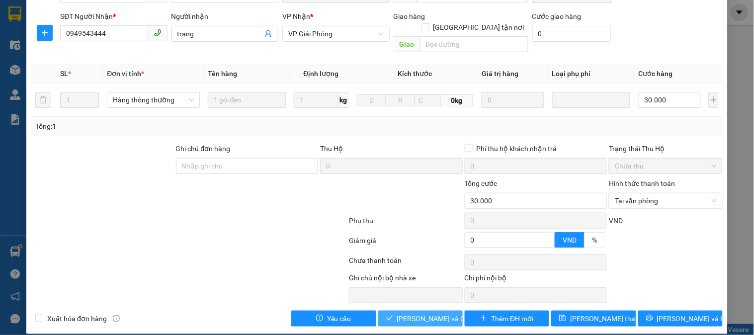
drag, startPoint x: 443, startPoint y: 305, endPoint x: 434, endPoint y: 290, distance: 17.6
click at [440, 313] on span "[PERSON_NAME] và Giao hàng" at bounding box center [444, 318] width 95 height 11
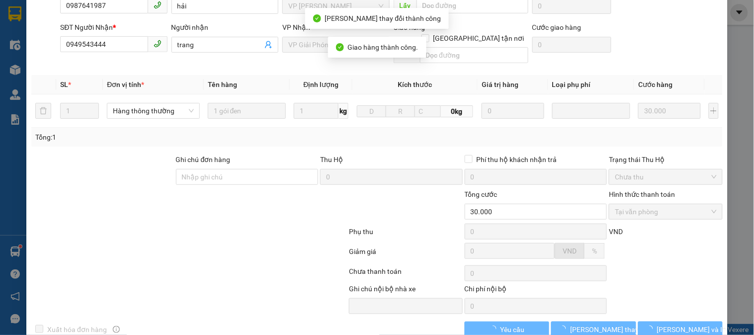
scroll to position [11, 0]
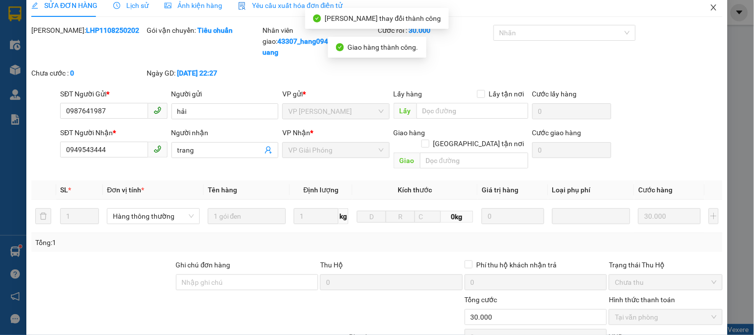
click at [710, 8] on icon "close" at bounding box center [714, 7] width 8 height 8
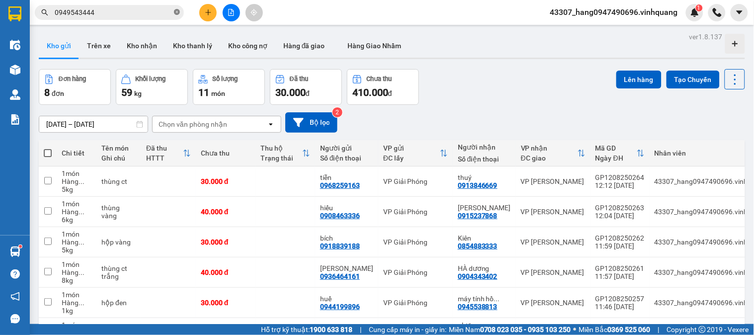
click at [176, 9] on icon "close-circle" at bounding box center [177, 12] width 6 height 6
click at [159, 13] on input "text" at bounding box center [113, 12] width 117 height 11
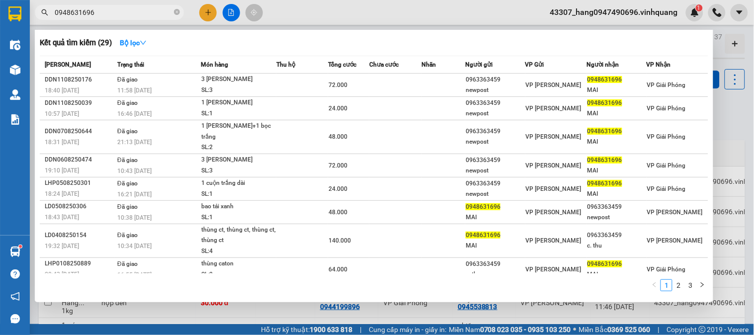
type input "0948631696"
click at [326, 14] on div at bounding box center [377, 167] width 754 height 335
click at [177, 13] on icon "close-circle" at bounding box center [177, 12] width 6 height 6
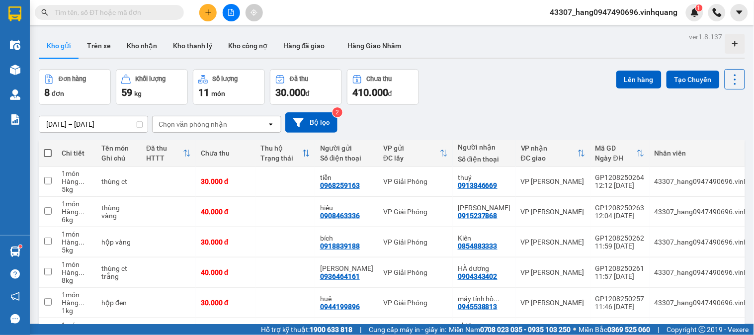
click at [206, 5] on button at bounding box center [207, 12] width 17 height 17
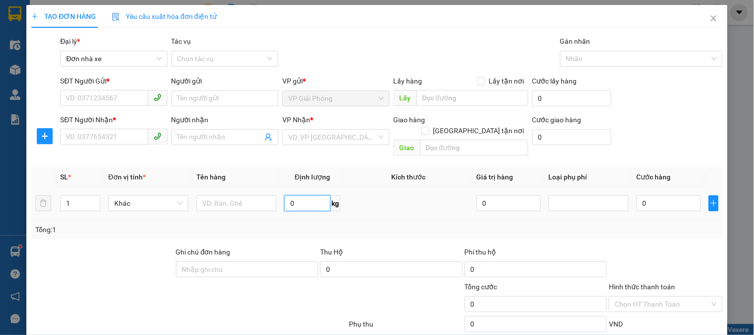
click at [299, 195] on input "0" at bounding box center [307, 203] width 46 height 16
type input "10"
click at [81, 92] on input "SĐT Người Gửi *" at bounding box center [103, 98] width 87 height 16
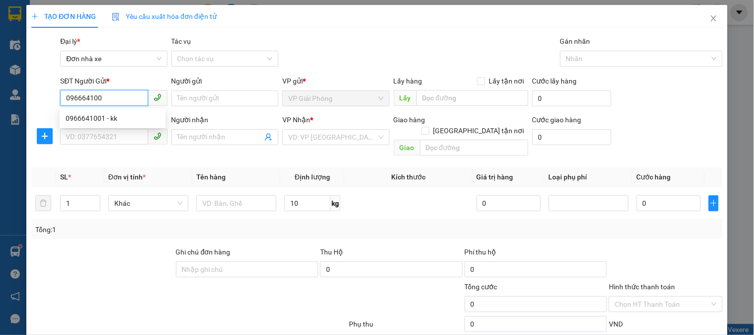
type input "0966641001"
click at [107, 118] on div "0966641001 - kk" at bounding box center [113, 118] width 94 height 11
type input "kk"
type input "0942497989"
type input "huyền"
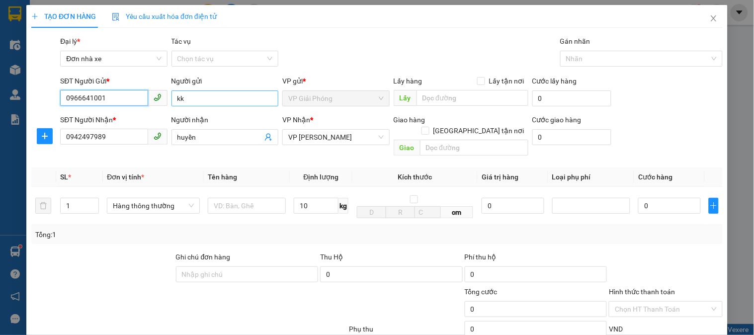
type input "0966641001"
drag, startPoint x: 187, startPoint y: 99, endPoint x: 156, endPoint y: 99, distance: 31.3
click at [156, 99] on div "SĐT Người Gửi * 0966641001 Người gửi kk kk VP gửi * VP Giải Phóng Lấy hàng Lấy …" at bounding box center [391, 93] width 666 height 35
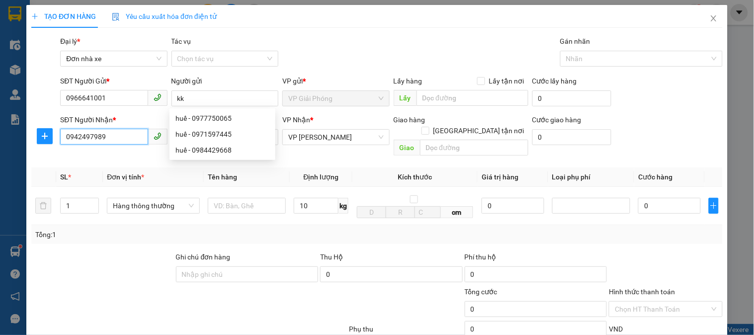
click at [135, 135] on input "0942497989" at bounding box center [103, 137] width 87 height 16
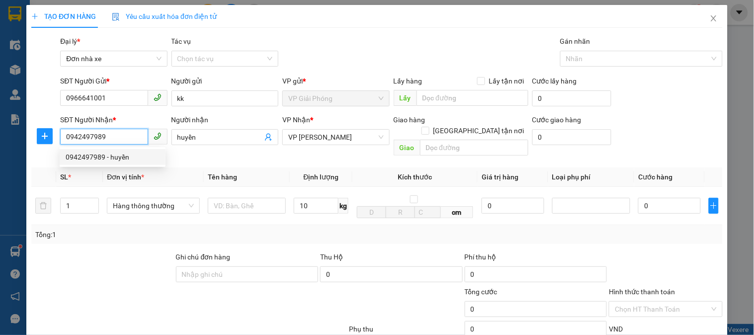
click at [87, 137] on input "0942497989" at bounding box center [103, 137] width 87 height 16
drag, startPoint x: 108, startPoint y: 136, endPoint x: 85, endPoint y: 136, distance: 22.9
click at [85, 136] on input "0942497989" at bounding box center [103, 137] width 87 height 16
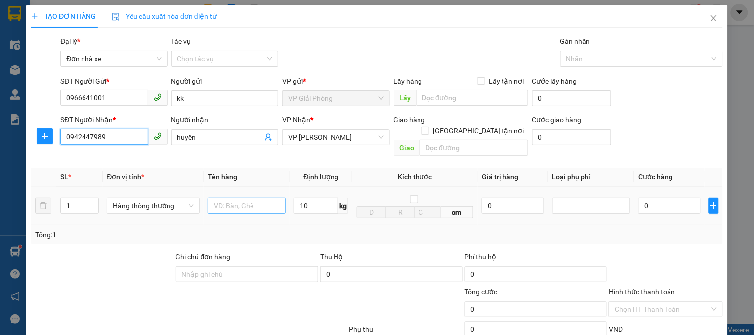
type input "0942447989"
click at [271, 198] on input "text" at bounding box center [247, 206] width 78 height 16
type input "thung xốp"
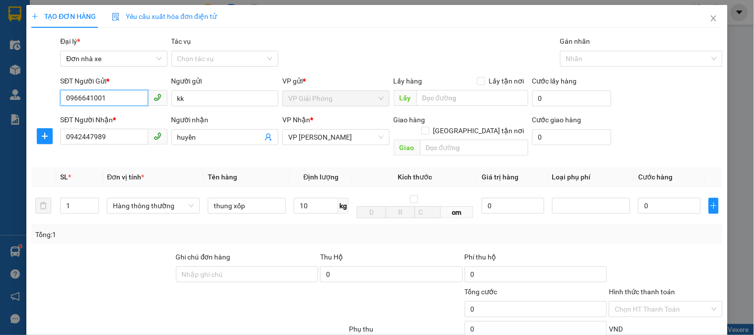
click at [115, 98] on input "0966641001" at bounding box center [103, 98] width 87 height 16
drag, startPoint x: 119, startPoint y: 139, endPoint x: 47, endPoint y: 141, distance: 72.6
click at [47, 141] on div "SĐT Người Nhận * 0942447989 0942447989 Người nhận huyền VP Nhận * VP [PERSON_NA…" at bounding box center [376, 137] width 693 height 46
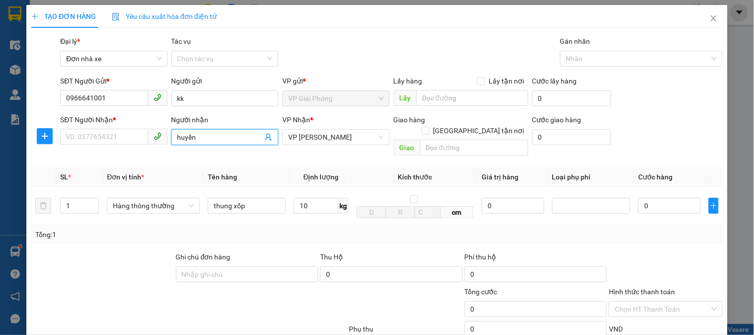
drag, startPoint x: 196, startPoint y: 140, endPoint x: 162, endPoint y: 141, distance: 33.8
click at [162, 141] on div "SĐT Người Nhận * VD: 0377654321 Người nhận huyền huyền VP Nhận * VP [PERSON_NAM…" at bounding box center [391, 137] width 666 height 46
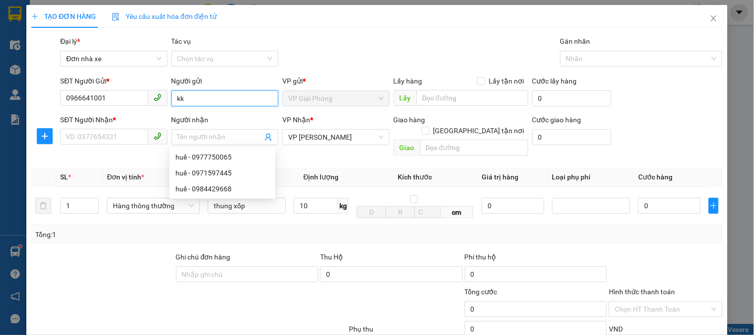
drag, startPoint x: 191, startPoint y: 94, endPoint x: 170, endPoint y: 100, distance: 21.6
click at [171, 100] on input "kk" at bounding box center [224, 98] width 107 height 16
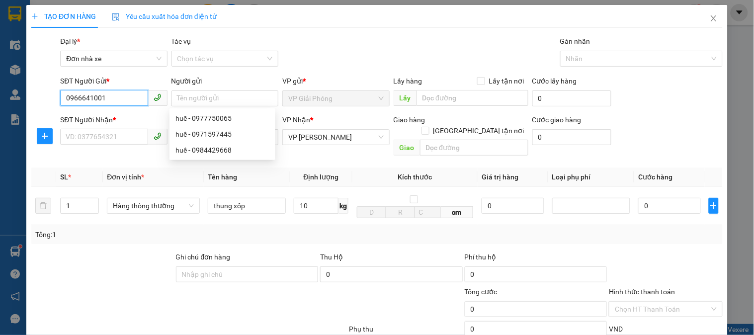
click at [129, 98] on input "0966641001" at bounding box center [103, 98] width 87 height 16
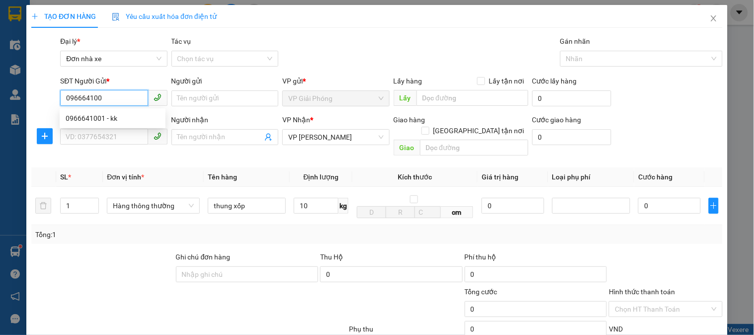
type input "0966641001"
click at [126, 115] on div "0966641001 - kk" at bounding box center [113, 118] width 94 height 11
type input "kk"
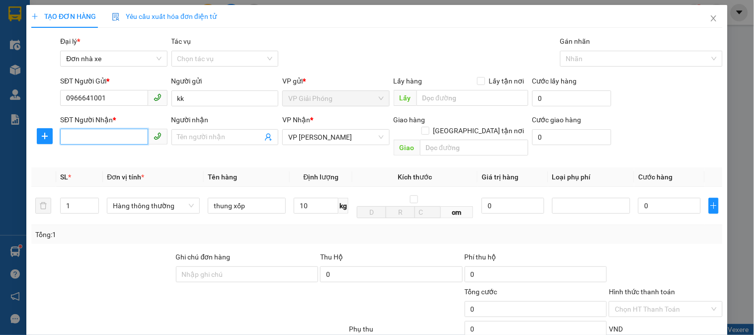
click at [72, 135] on input "SĐT Người Nhận *" at bounding box center [103, 137] width 87 height 16
type input "0942447989"
click at [210, 137] on input "Người nhận" at bounding box center [219, 137] width 85 height 11
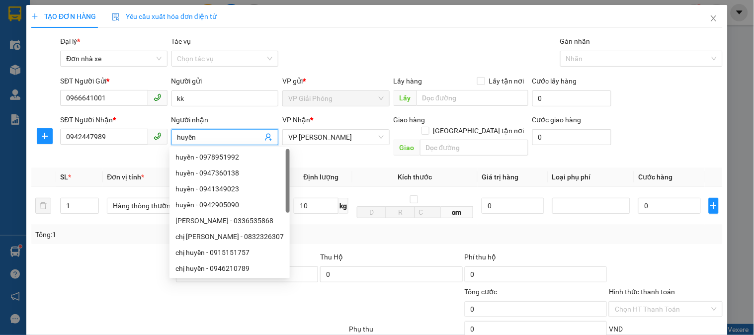
type input "huyền"
click at [468, 167] on th "Kích thước" at bounding box center [414, 176] width 125 height 19
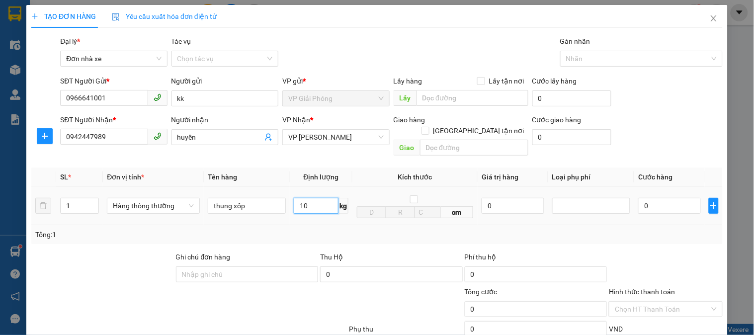
click at [322, 198] on input "10" at bounding box center [316, 206] width 45 height 16
drag, startPoint x: 325, startPoint y: 211, endPoint x: 753, endPoint y: 169, distance: 430.3
click at [329, 211] on td "10 kg" at bounding box center [321, 206] width 63 height 38
type input "40.000"
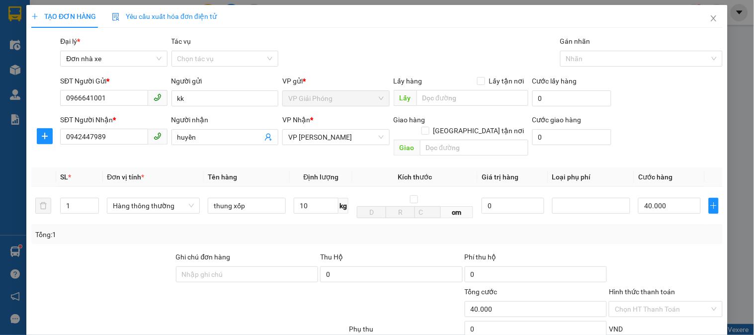
type input "40.000"
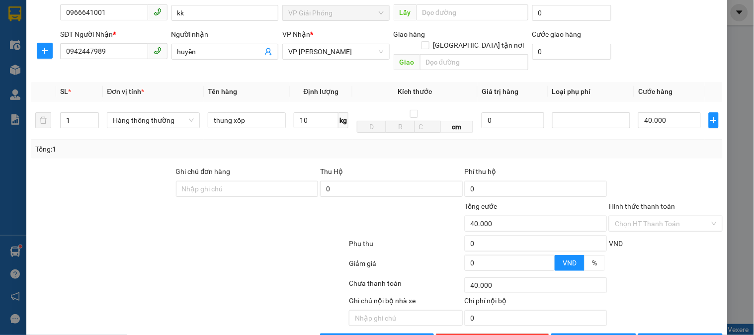
scroll to position [108, 0]
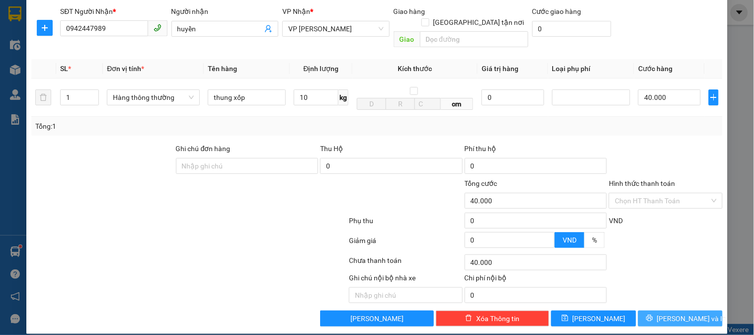
click at [692, 311] on button "[PERSON_NAME] và In" at bounding box center [680, 319] width 84 height 16
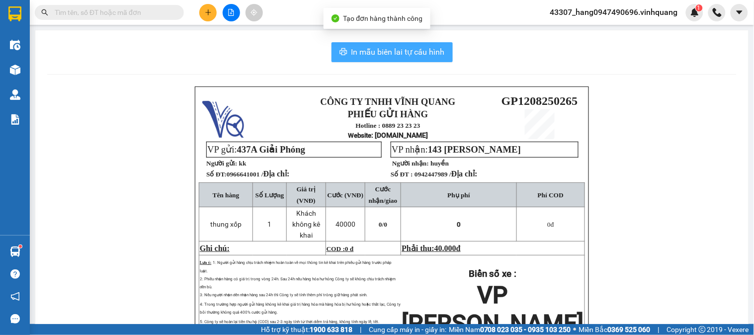
click at [358, 57] on span "In mẫu biên lai tự cấu hình" at bounding box center [397, 52] width 93 height 12
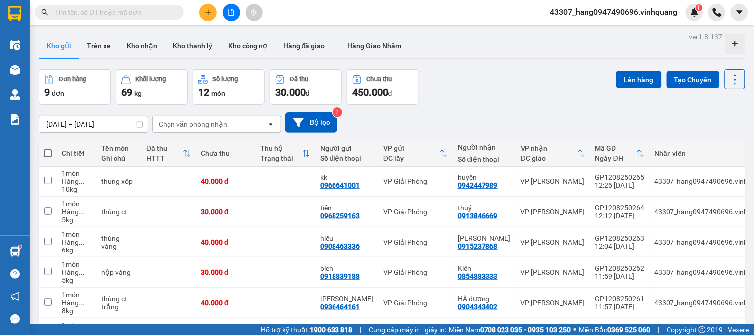
drag, startPoint x: 177, startPoint y: 6, endPoint x: 175, endPoint y: 12, distance: 5.8
click at [176, 11] on span at bounding box center [177, 12] width 6 height 11
drag, startPoint x: 175, startPoint y: 12, endPoint x: 149, endPoint y: 11, distance: 26.4
click at [150, 11] on span at bounding box center [109, 12] width 149 height 15
click at [130, 10] on input "text" at bounding box center [113, 12] width 117 height 11
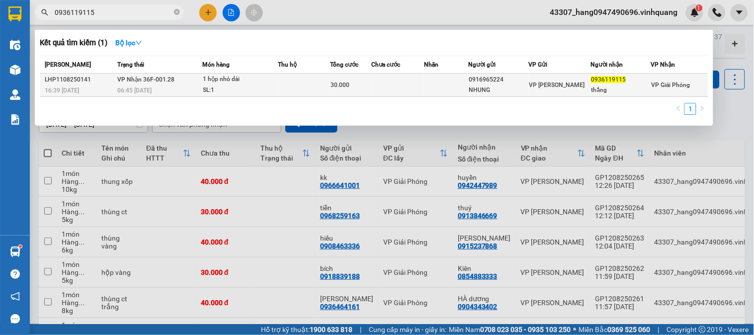
type input "0936119115"
click at [271, 81] on div "1 hộp nhỏ dài" at bounding box center [240, 79] width 75 height 11
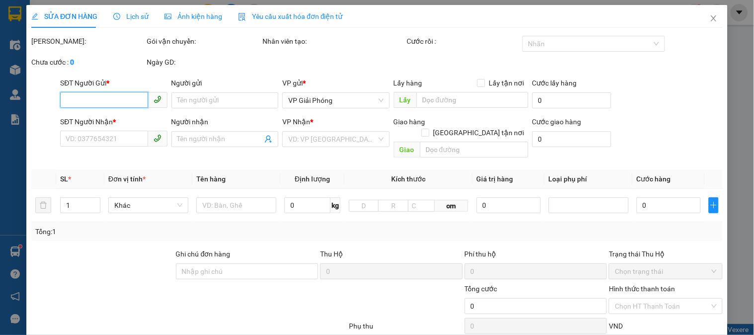
type input "0916965224"
type input "NHUNG"
type input "0936119115"
type input "thắng"
type input "30.000"
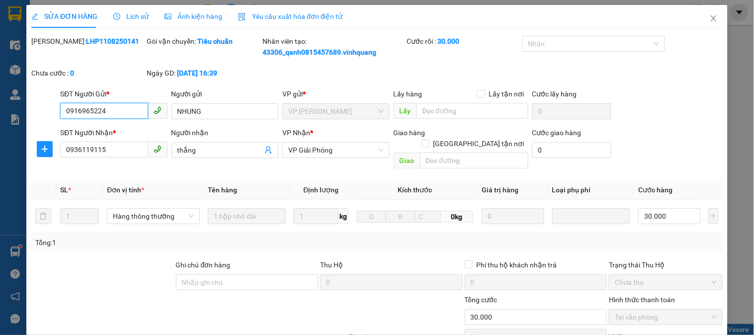
scroll to position [116, 0]
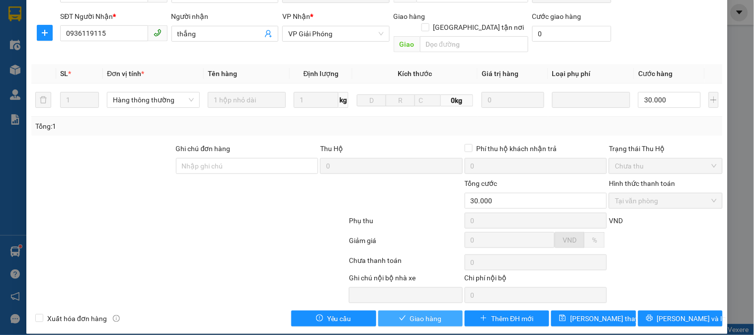
click at [425, 313] on span "Giao hàng" at bounding box center [426, 318] width 32 height 11
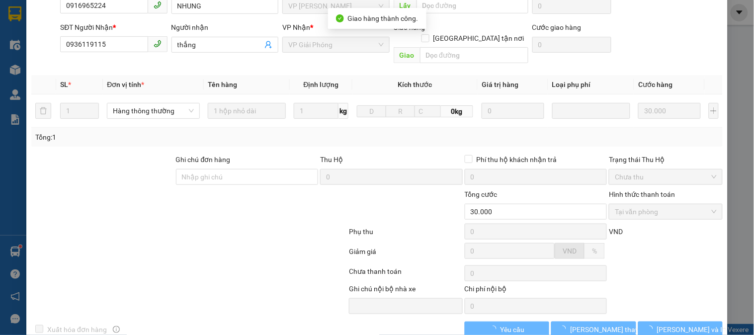
scroll to position [0, 0]
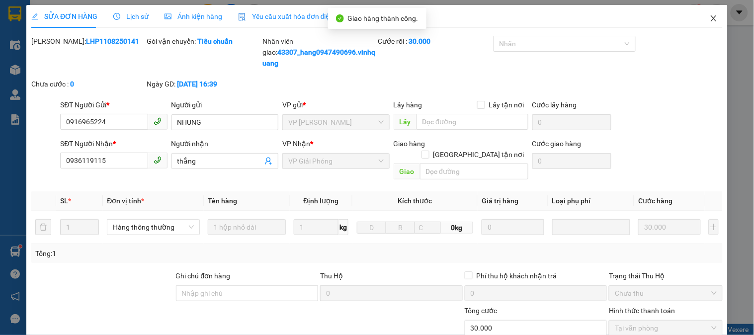
click at [711, 18] on icon "close" at bounding box center [713, 18] width 5 height 6
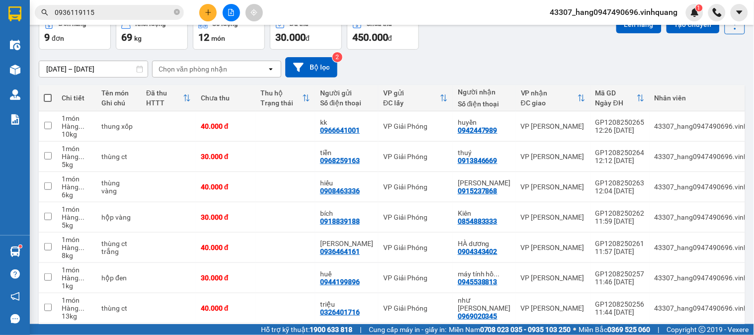
scroll to position [110, 0]
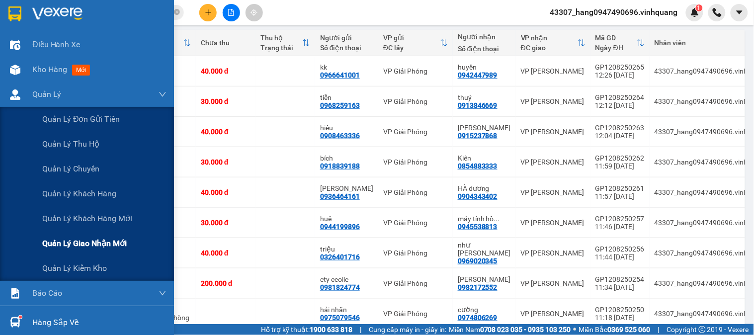
click at [90, 247] on span "Quản lý giao nhận mới" at bounding box center [84, 243] width 84 height 12
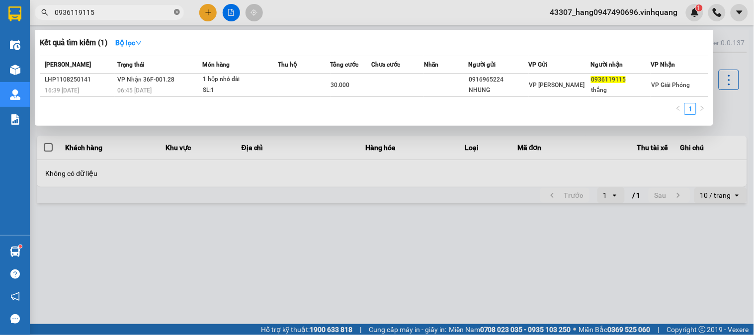
click at [176, 9] on icon "close-circle" at bounding box center [177, 12] width 6 height 6
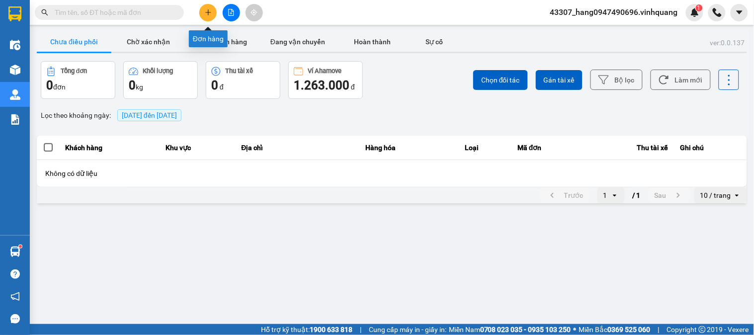
click at [208, 8] on button at bounding box center [207, 12] width 17 height 17
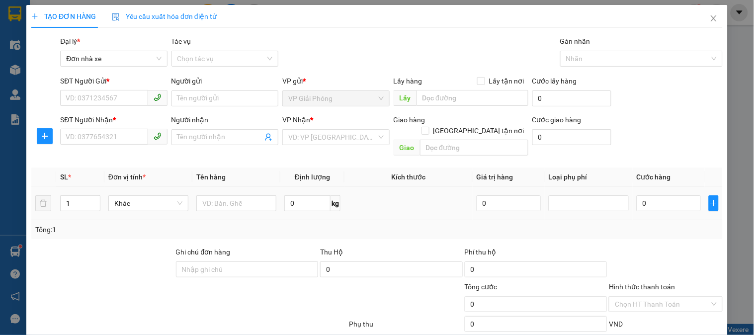
click at [305, 202] on div "0 kg" at bounding box center [312, 203] width 56 height 20
click at [314, 195] on input "0" at bounding box center [307, 203] width 46 height 16
type input "6"
click at [108, 99] on input "SĐT Người Gửi *" at bounding box center [103, 98] width 87 height 16
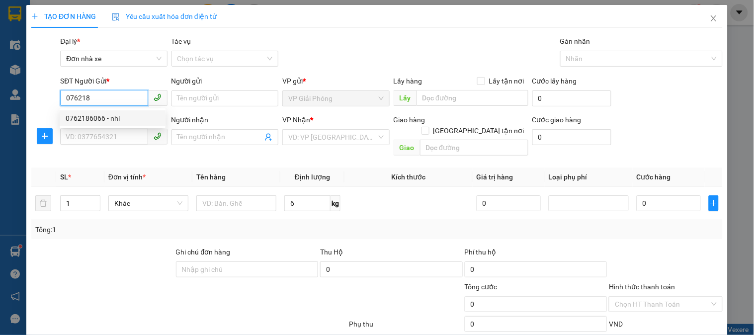
click at [109, 117] on div "0762186066 - nhi" at bounding box center [113, 118] width 94 height 11
type input "0762186066"
type input "nhi"
type input "0913293853"
type input "nguyên"
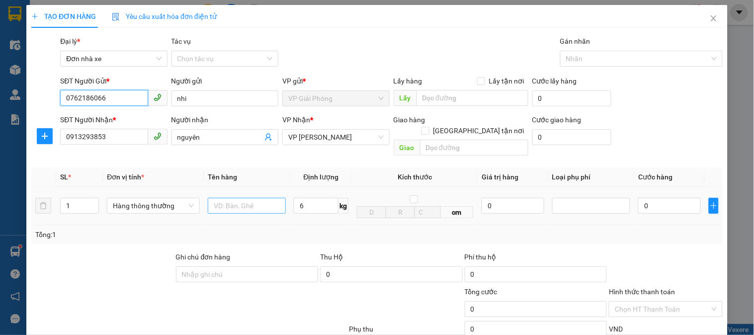
type input "0762186066"
click at [228, 198] on input "text" at bounding box center [247, 206] width 78 height 16
type input "thùng ct"
click at [312, 198] on input "6" at bounding box center [316, 206] width 45 height 16
drag, startPoint x: 357, startPoint y: 222, endPoint x: 364, endPoint y: 223, distance: 7.0
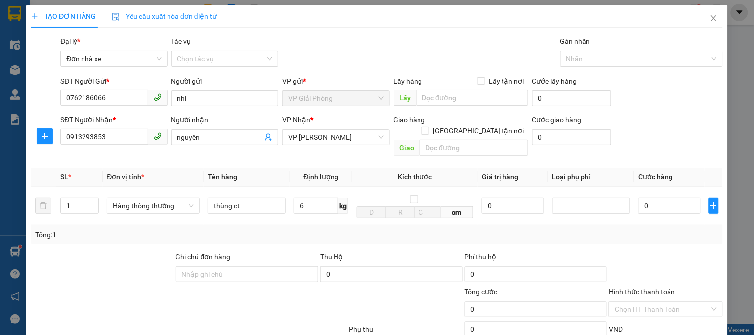
click at [361, 229] on div "Tổng: 1" at bounding box center [376, 234] width 683 height 11
type input "40.000"
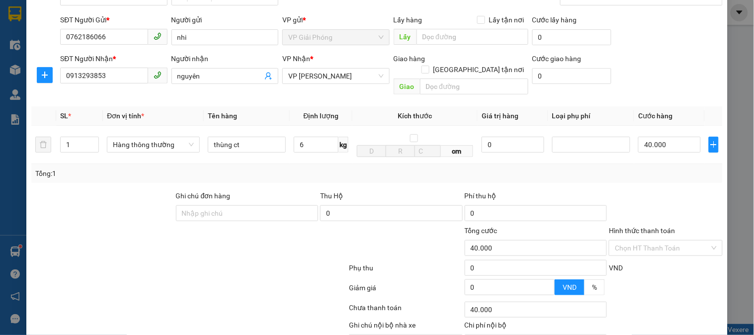
scroll to position [108, 0]
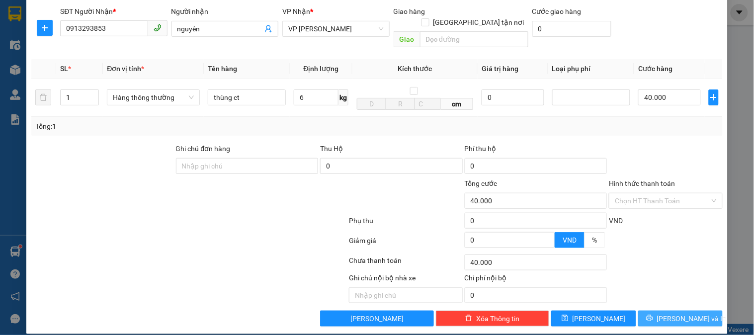
click at [669, 313] on span "[PERSON_NAME] và In" at bounding box center [692, 318] width 70 height 11
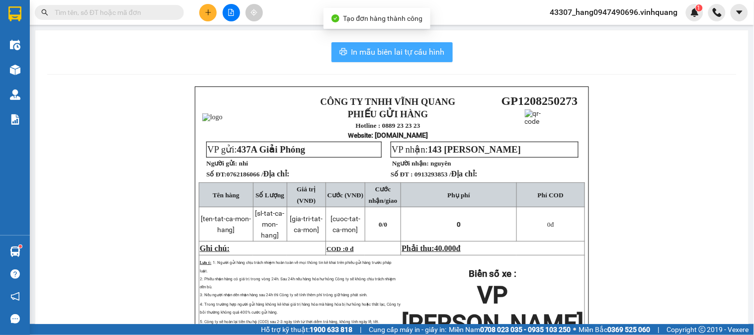
click at [361, 53] on span "In mẫu biên lai tự cấu hình" at bounding box center [397, 52] width 93 height 12
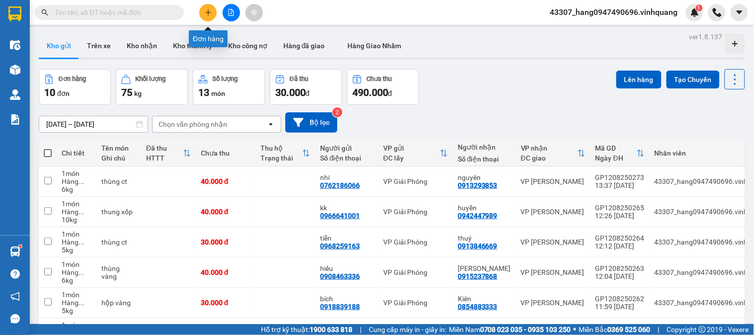
click at [209, 9] on icon "plus" at bounding box center [208, 12] width 7 height 7
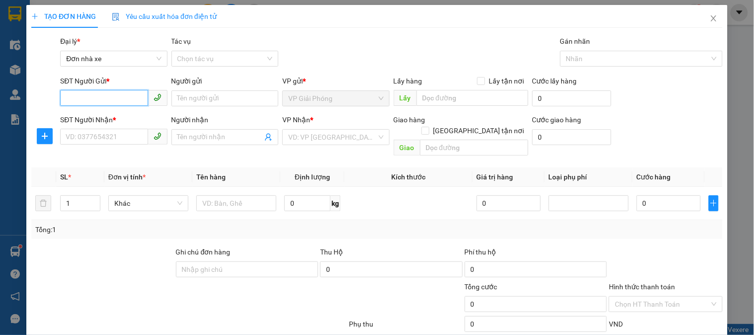
click at [106, 99] on input "SĐT Người Gửi *" at bounding box center [103, 98] width 87 height 16
type input "0909686668"
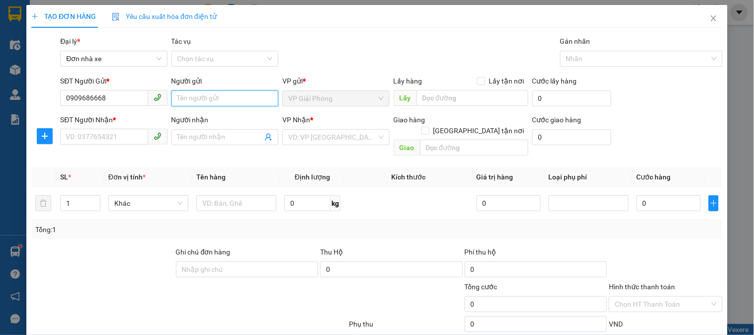
click at [195, 100] on input "Người gửi" at bounding box center [224, 98] width 107 height 16
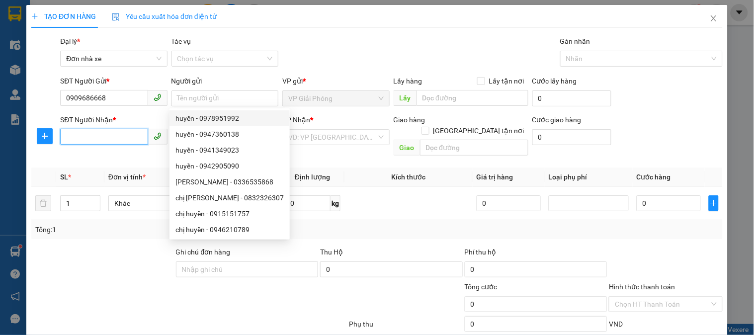
click at [98, 140] on input "SĐT Người Nhận *" at bounding box center [103, 137] width 87 height 16
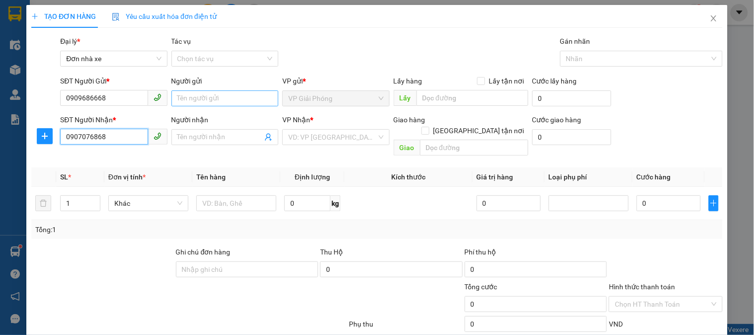
type input "0907076868"
click at [249, 93] on input "Người gửi" at bounding box center [224, 98] width 107 height 16
type input "e thương"
click at [240, 136] on input "Người nhận" at bounding box center [219, 137] width 85 height 11
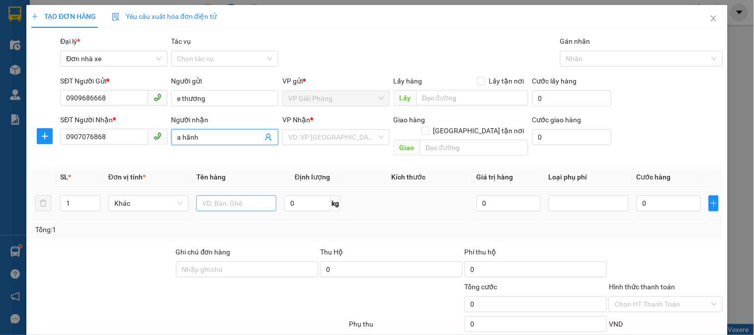
type input "a hãnh"
click at [231, 195] on input "text" at bounding box center [236, 203] width 80 height 16
type input "hộp nhựa trong"
click at [294, 198] on input "0" at bounding box center [307, 203] width 46 height 16
type input "1"
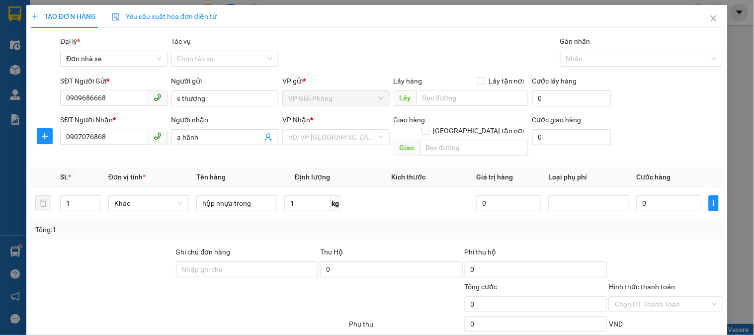
drag, startPoint x: 336, startPoint y: 233, endPoint x: 328, endPoint y: 215, distance: 19.4
click at [339, 231] on div "Transit Pickup Surcharge Ids Transit Deliver Surcharge Ids Transit Deliver Surc…" at bounding box center [376, 233] width 691 height 394
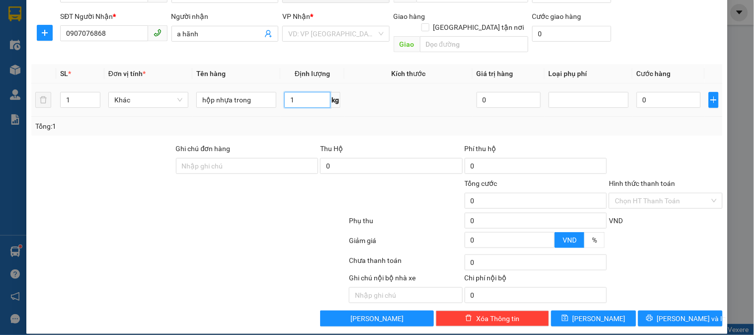
click at [306, 92] on input "1" at bounding box center [307, 100] width 46 height 16
click at [358, 102] on td at bounding box center [408, 99] width 128 height 33
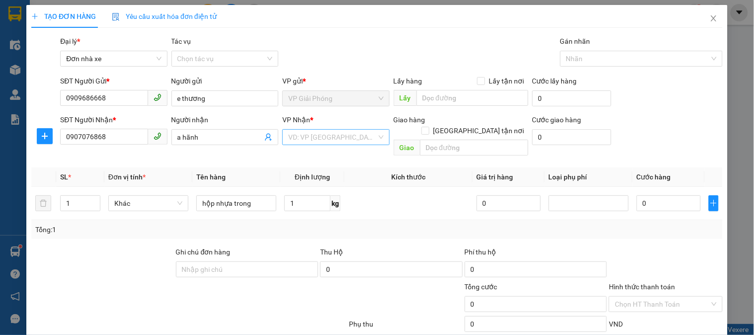
click at [365, 134] on input "search" at bounding box center [332, 137] width 88 height 15
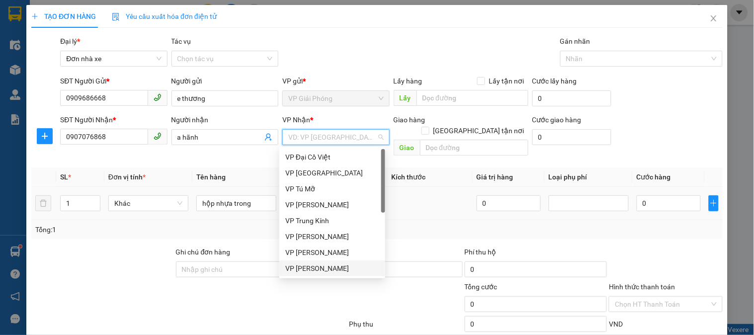
drag, startPoint x: 341, startPoint y: 270, endPoint x: 344, endPoint y: 207, distance: 63.2
click at [340, 270] on div "VP [PERSON_NAME]" at bounding box center [332, 268] width 94 height 11
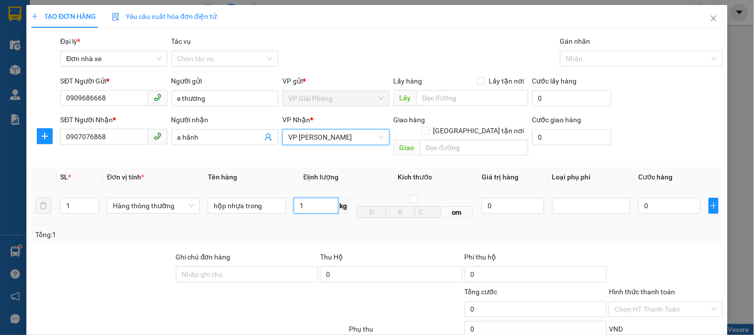
click at [323, 198] on input "1" at bounding box center [316, 206] width 45 height 16
click at [334, 225] on div "Tổng: 1" at bounding box center [376, 234] width 691 height 19
type input "30.000"
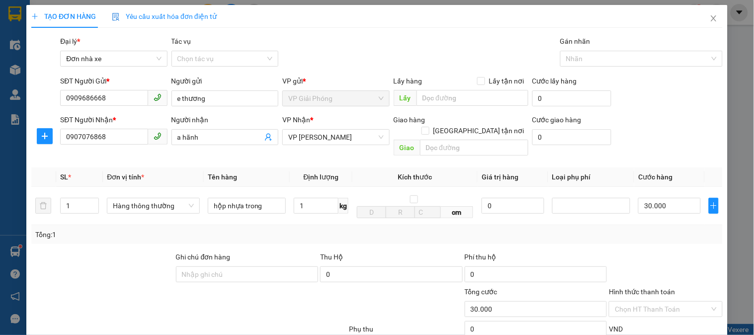
scroll to position [108, 0]
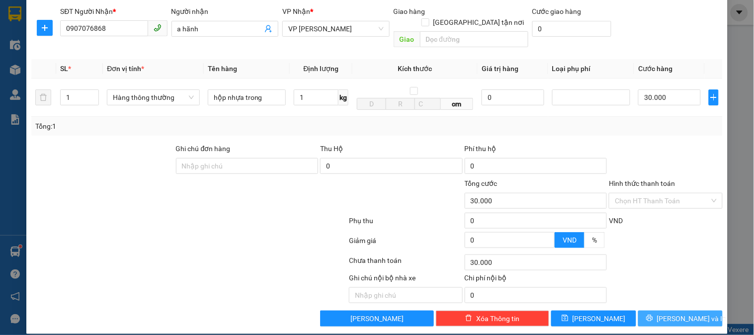
click at [671, 313] on span "[PERSON_NAME] và In" at bounding box center [692, 318] width 70 height 11
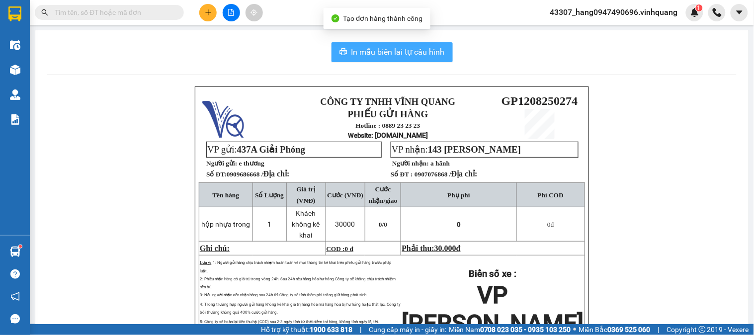
click at [401, 52] on span "In mẫu biên lai tự cấu hình" at bounding box center [397, 52] width 93 height 12
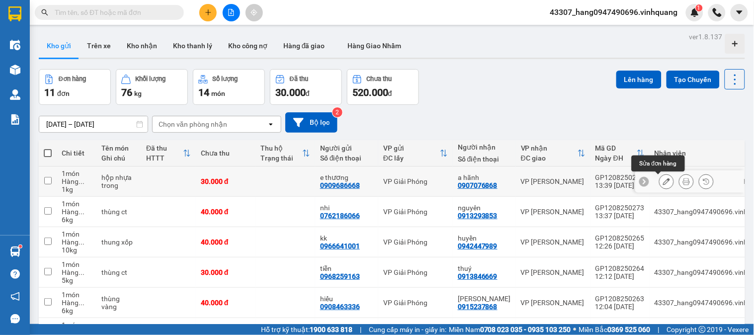
click at [663, 182] on icon at bounding box center [666, 181] width 7 height 7
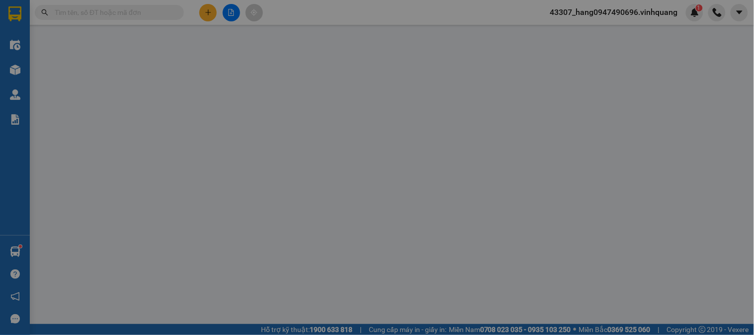
type input "0909686668"
type input "e thương"
type input "0907076868"
type input "a hãnh"
type input "30.000"
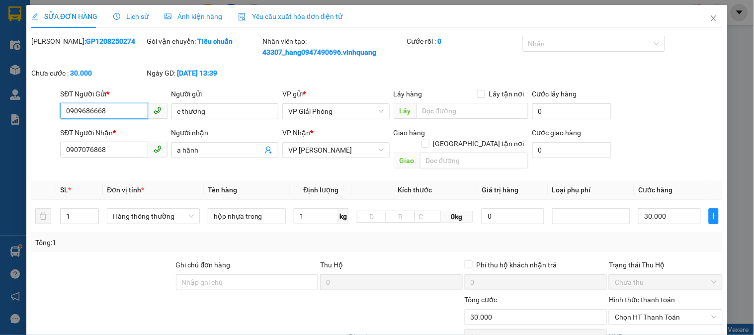
scroll to position [116, 0]
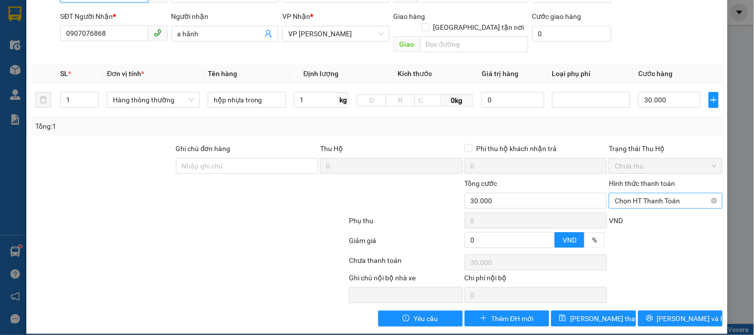
click at [652, 195] on span "Chọn HT Thanh Toán" at bounding box center [665, 200] width 101 height 15
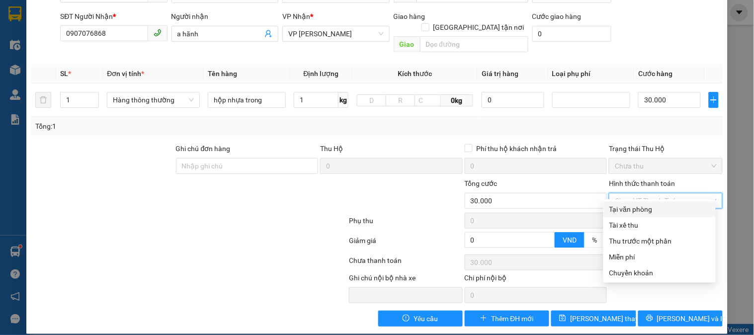
click at [653, 209] on div "Tại văn phòng" at bounding box center [659, 209] width 100 height 11
type input "0"
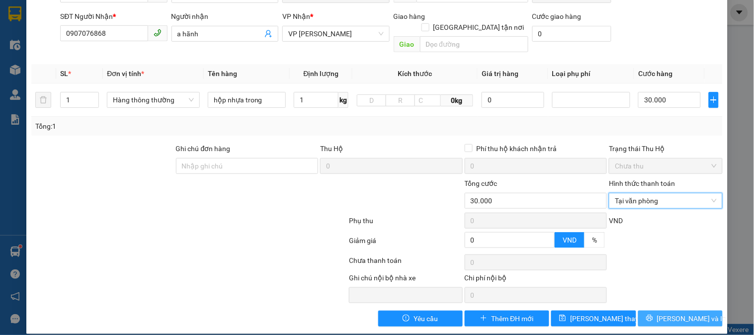
click at [685, 313] on span "[PERSON_NAME] và In" at bounding box center [692, 318] width 70 height 11
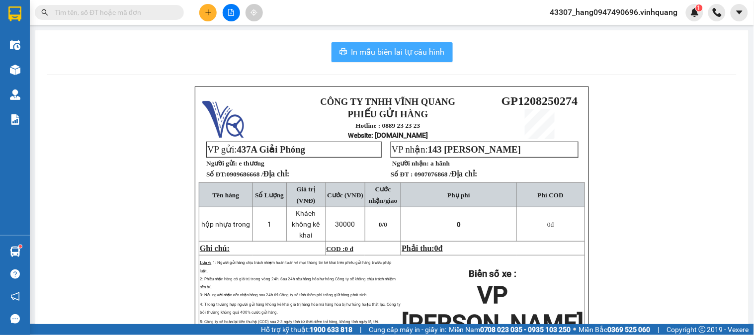
click at [398, 53] on span "In mẫu biên lai tự cấu hình" at bounding box center [397, 52] width 93 height 12
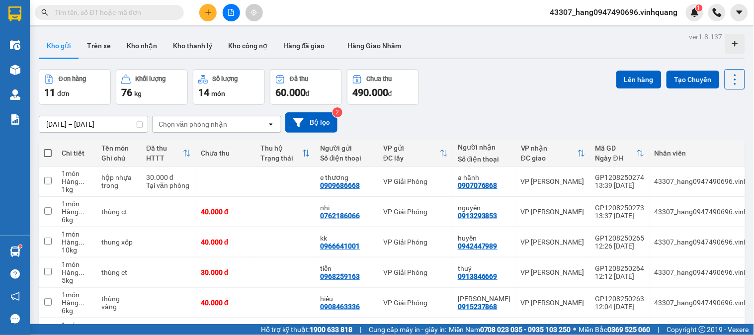
click at [165, 11] on input "text" at bounding box center [113, 12] width 117 height 11
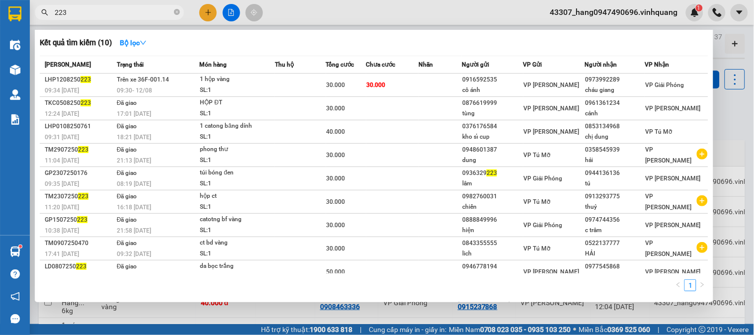
type input "223"
click at [190, 20] on div at bounding box center [377, 167] width 754 height 335
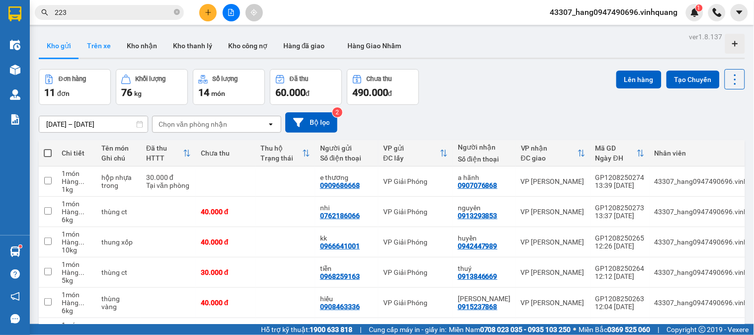
click at [98, 48] on button "Trên xe" at bounding box center [99, 46] width 40 height 24
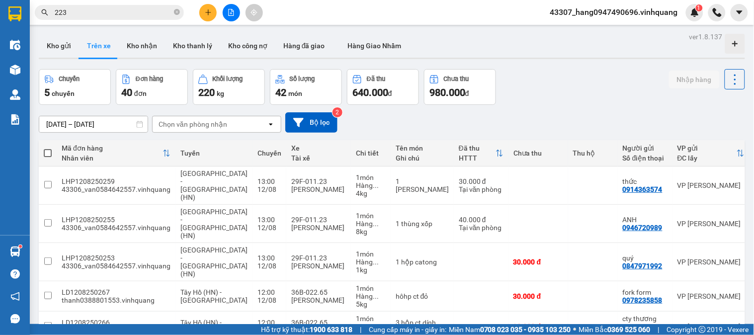
click at [221, 128] on div "Chọn văn phòng nhận" at bounding box center [193, 124] width 69 height 10
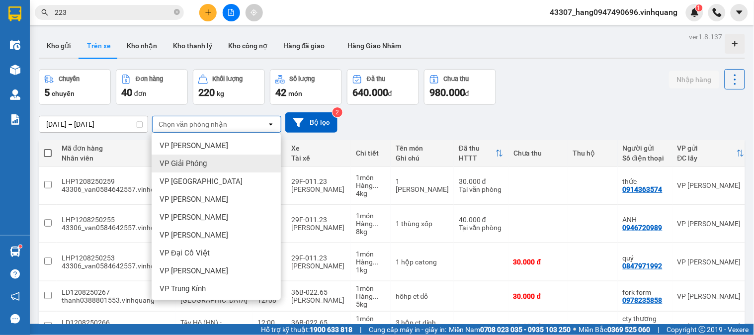
click at [212, 158] on div "VP Giải Phóng" at bounding box center [216, 164] width 129 height 18
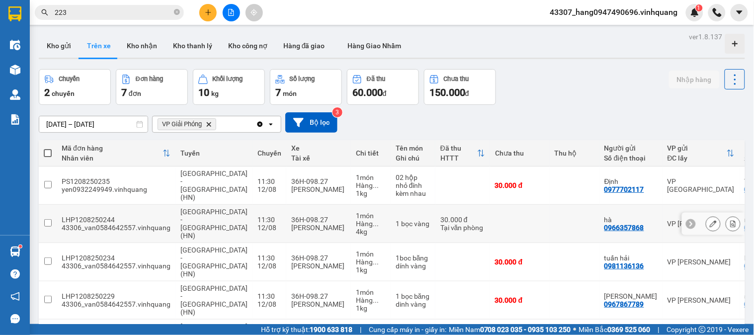
scroll to position [100, 0]
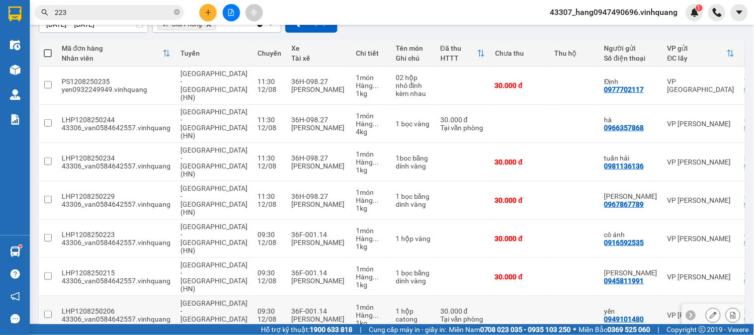
click at [207, 299] on span "[GEOGRAPHIC_DATA] - [GEOGRAPHIC_DATA] (HN)" at bounding box center [213, 315] width 67 height 32
checkbox input "true"
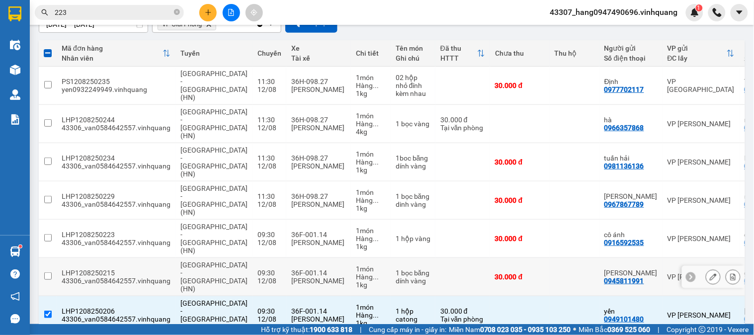
click at [196, 261] on span "[GEOGRAPHIC_DATA] - [GEOGRAPHIC_DATA] (HN)" at bounding box center [213, 277] width 67 height 32
checkbox input "true"
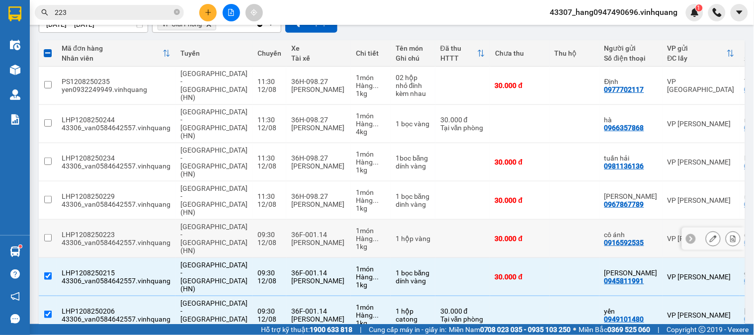
click at [212, 223] on span "[GEOGRAPHIC_DATA] - [GEOGRAPHIC_DATA] (HN)" at bounding box center [213, 239] width 67 height 32
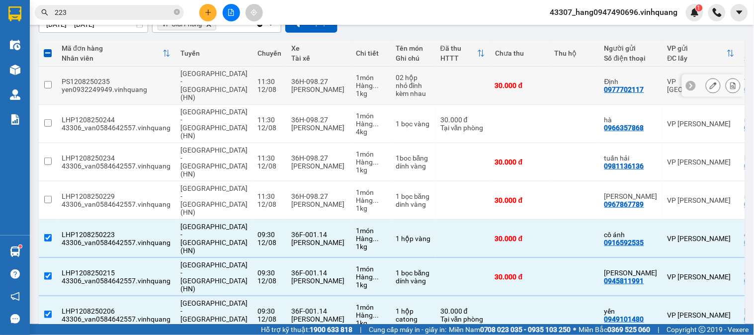
scroll to position [0, 0]
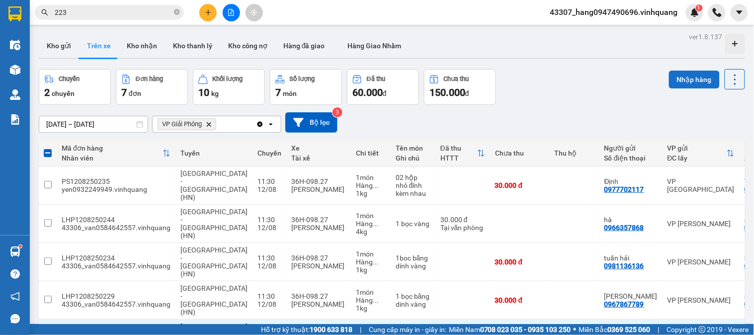
click at [697, 77] on button "Nhập hàng" at bounding box center [694, 80] width 51 height 18
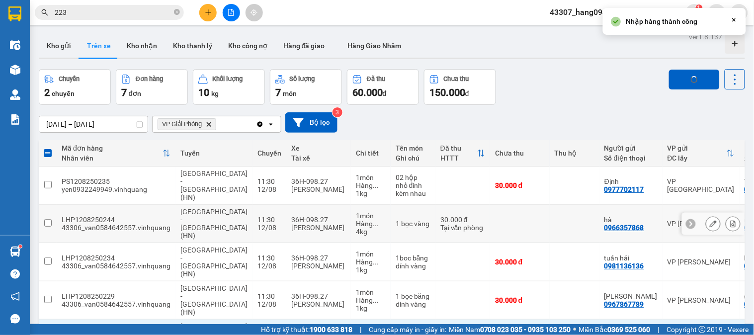
checkbox input "false"
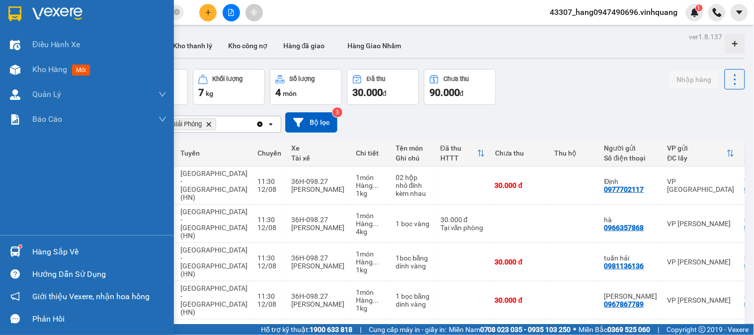
click at [35, 250] on div "Hàng sắp về" at bounding box center [99, 251] width 134 height 15
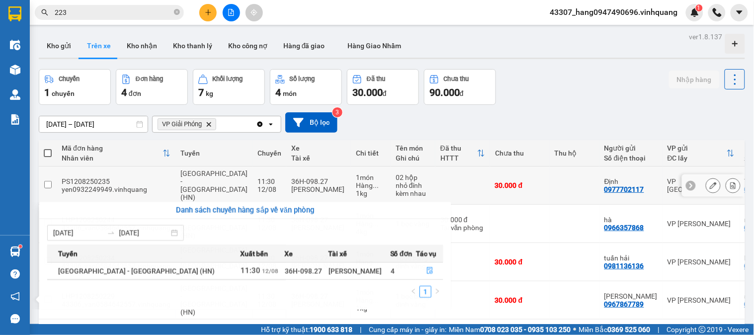
click at [174, 183] on section "Kết quả tìm kiếm ( 10 ) Bộ lọc Mã ĐH Trạng thái Món hàng Thu hộ Tổng cước Chưa …" at bounding box center [377, 167] width 754 height 335
